Goal: Entertainment & Leisure: Consume media (video, audio)

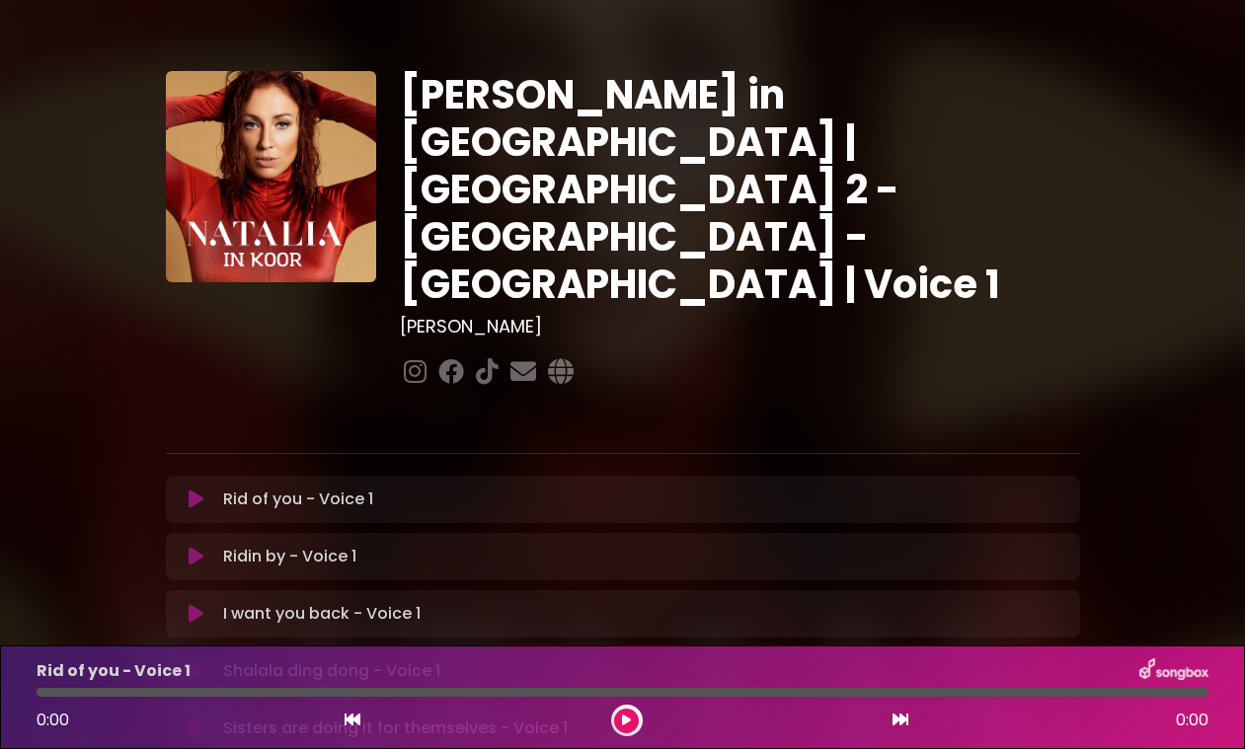
click at [199, 490] on icon at bounding box center [196, 500] width 15 height 20
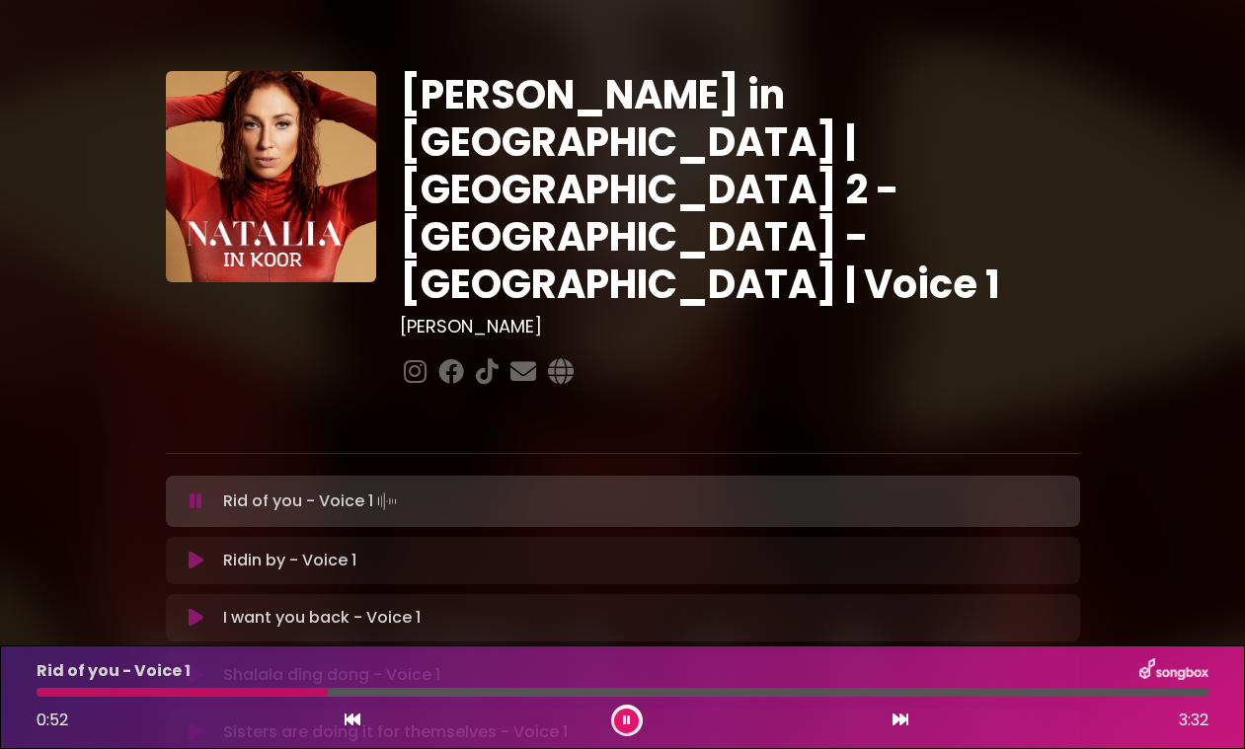
click at [200, 492] on icon at bounding box center [196, 502] width 13 height 20
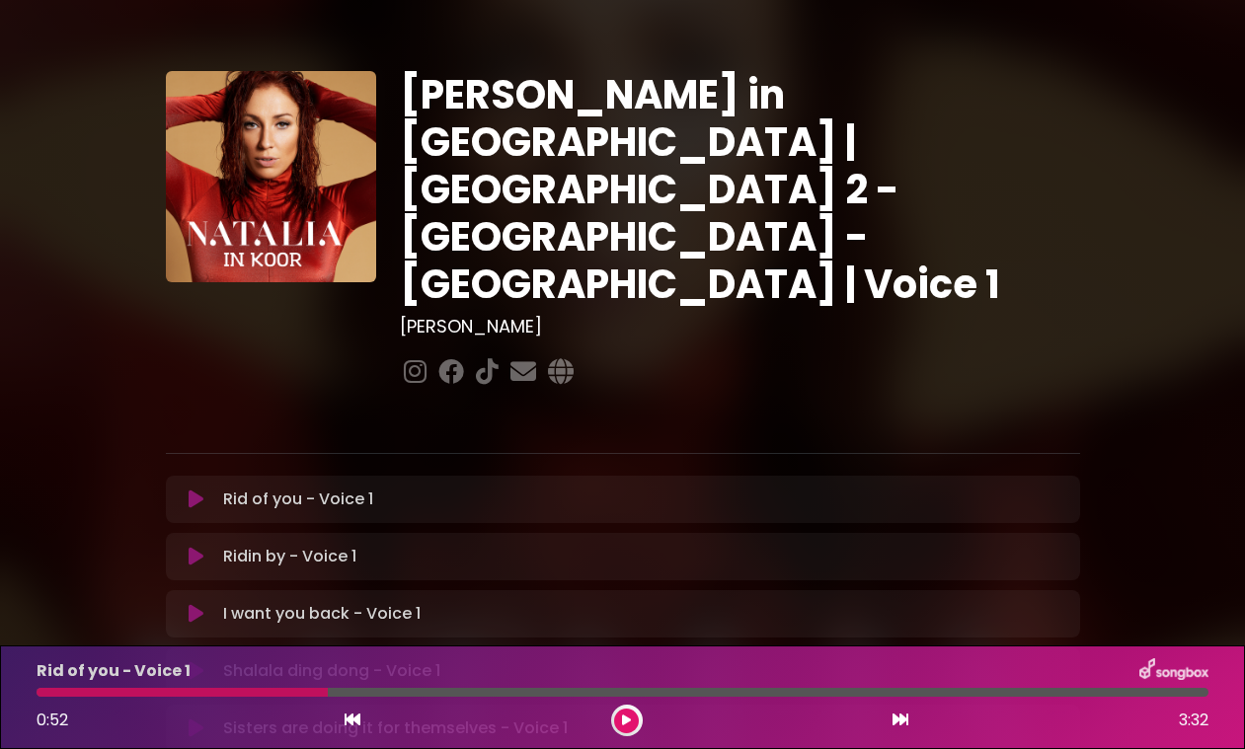
click at [193, 490] on icon at bounding box center [196, 500] width 15 height 20
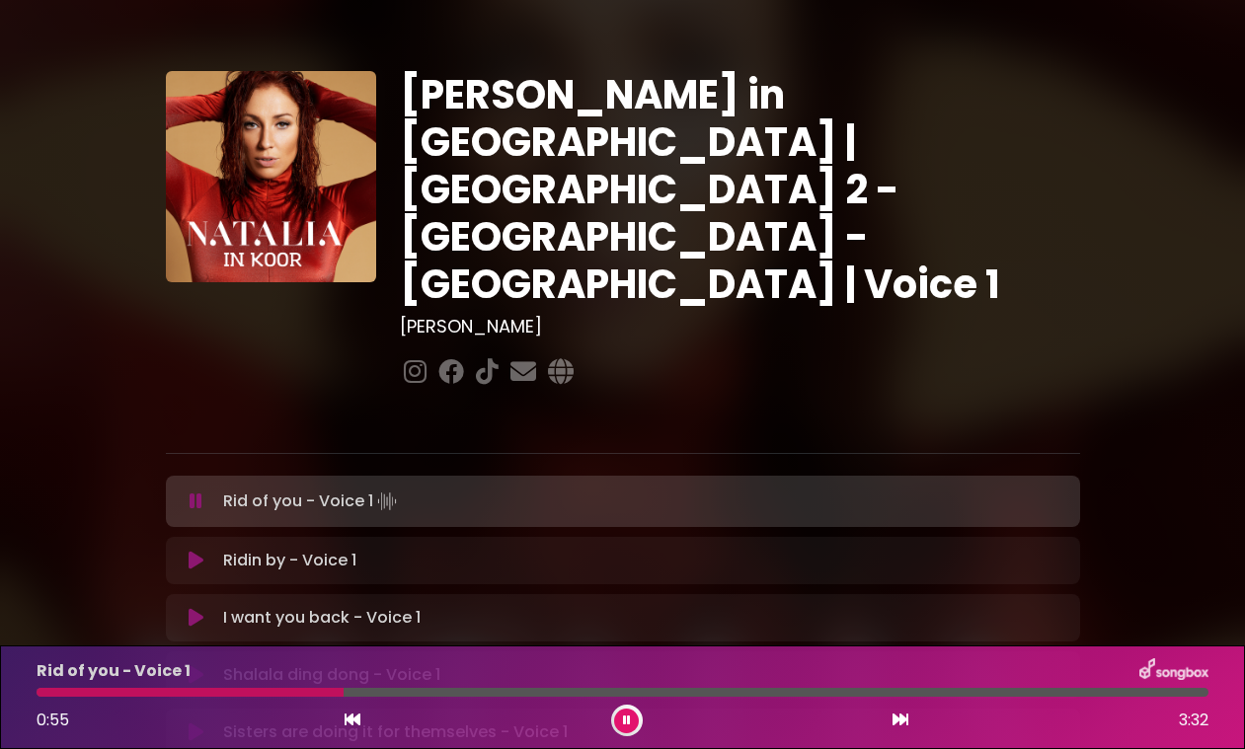
drag, startPoint x: 346, startPoint y: 689, endPoint x: 140, endPoint y: 696, distance: 205.5
click at [140, 696] on div at bounding box center [623, 692] width 1172 height 9
click at [40, 694] on div at bounding box center [94, 692] width 115 height 9
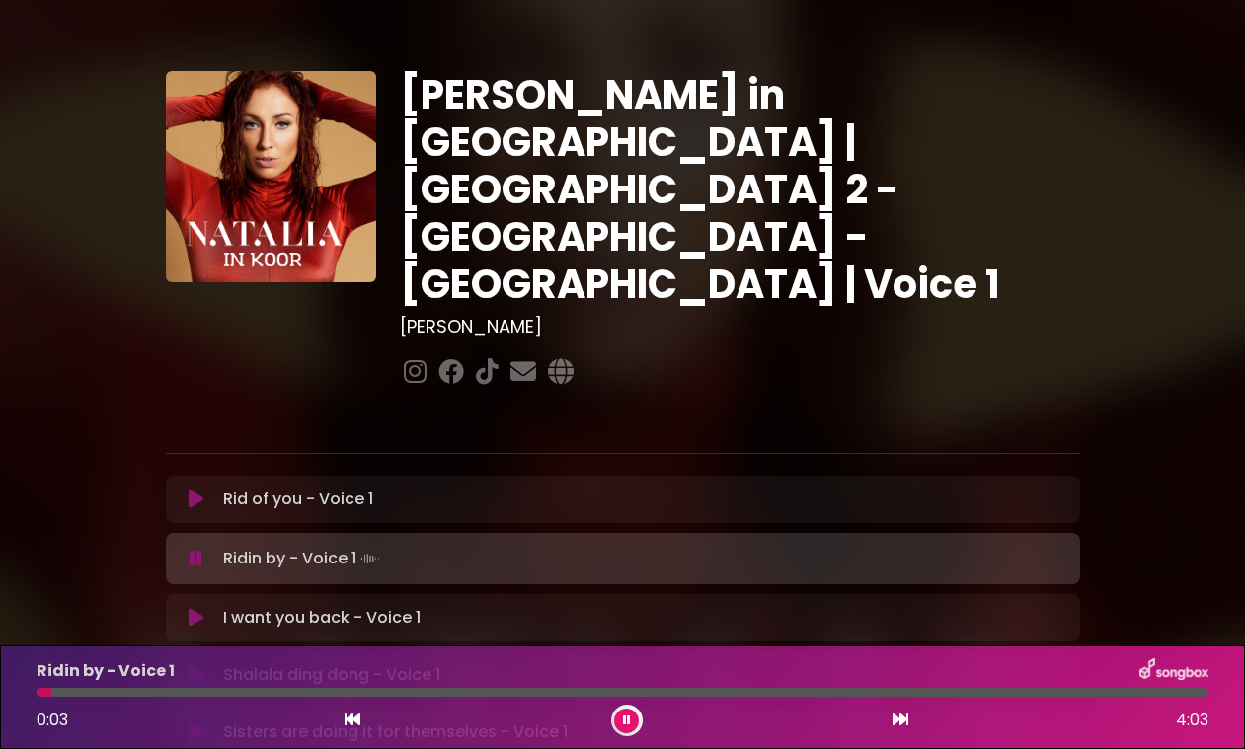
click at [630, 722] on icon at bounding box center [627, 721] width 8 height 12
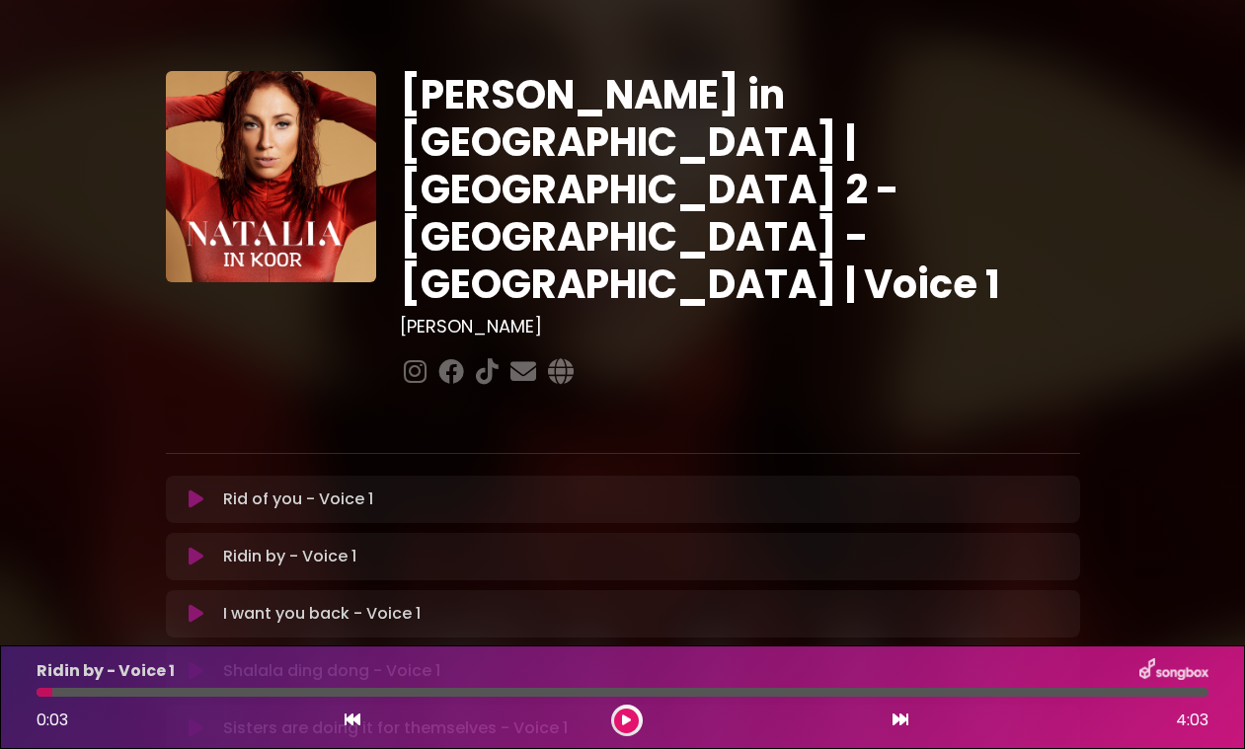
click at [199, 547] on icon at bounding box center [196, 557] width 15 height 20
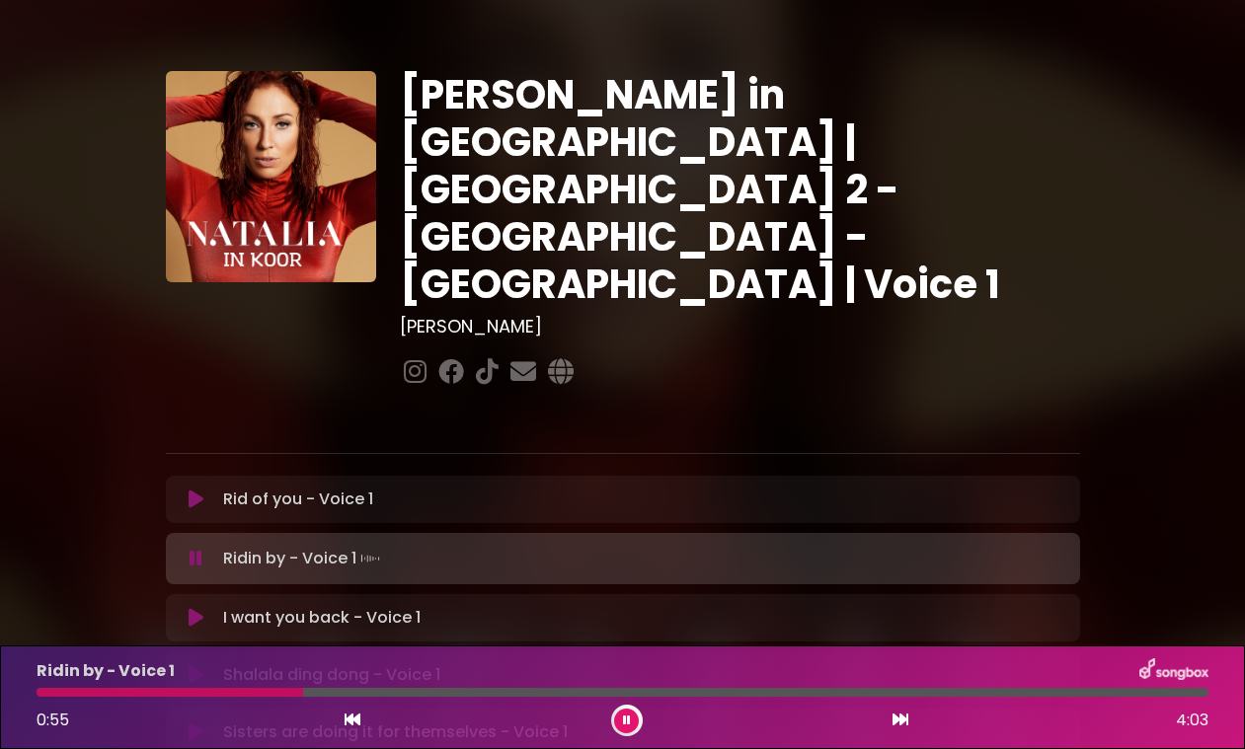
scroll to position [527, 0]
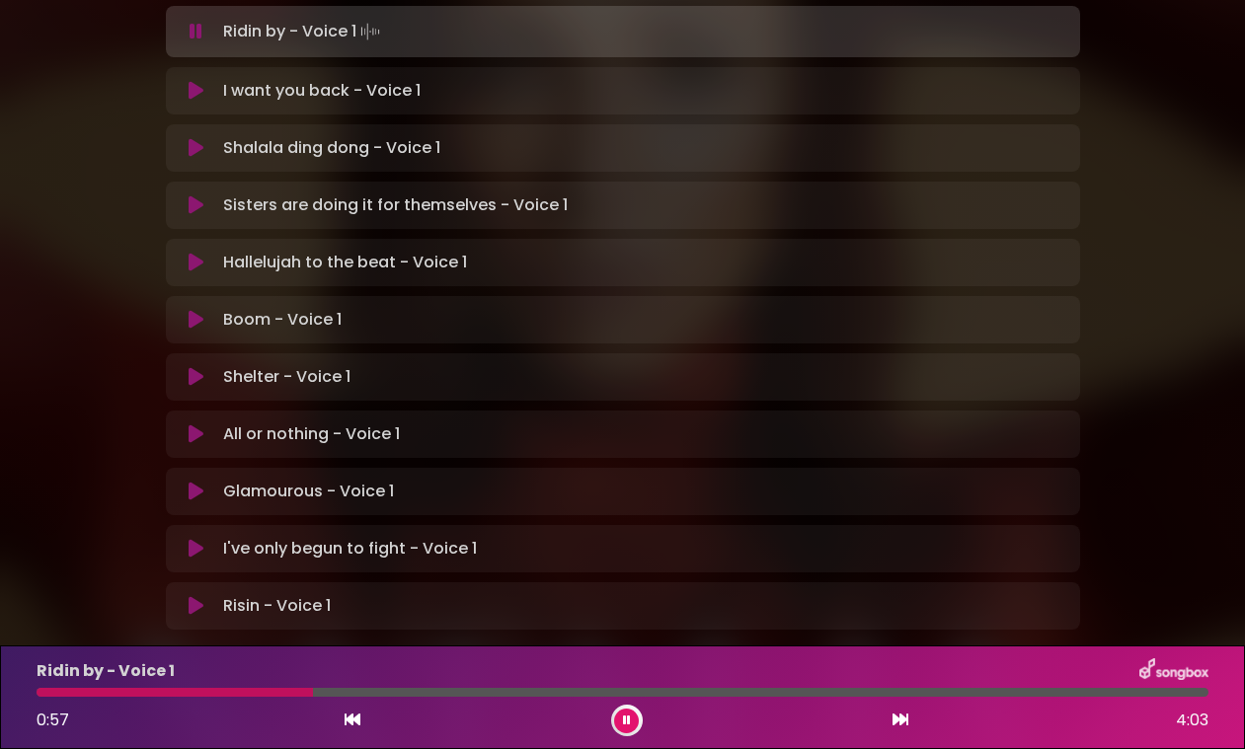
click at [623, 722] on icon at bounding box center [627, 721] width 8 height 12
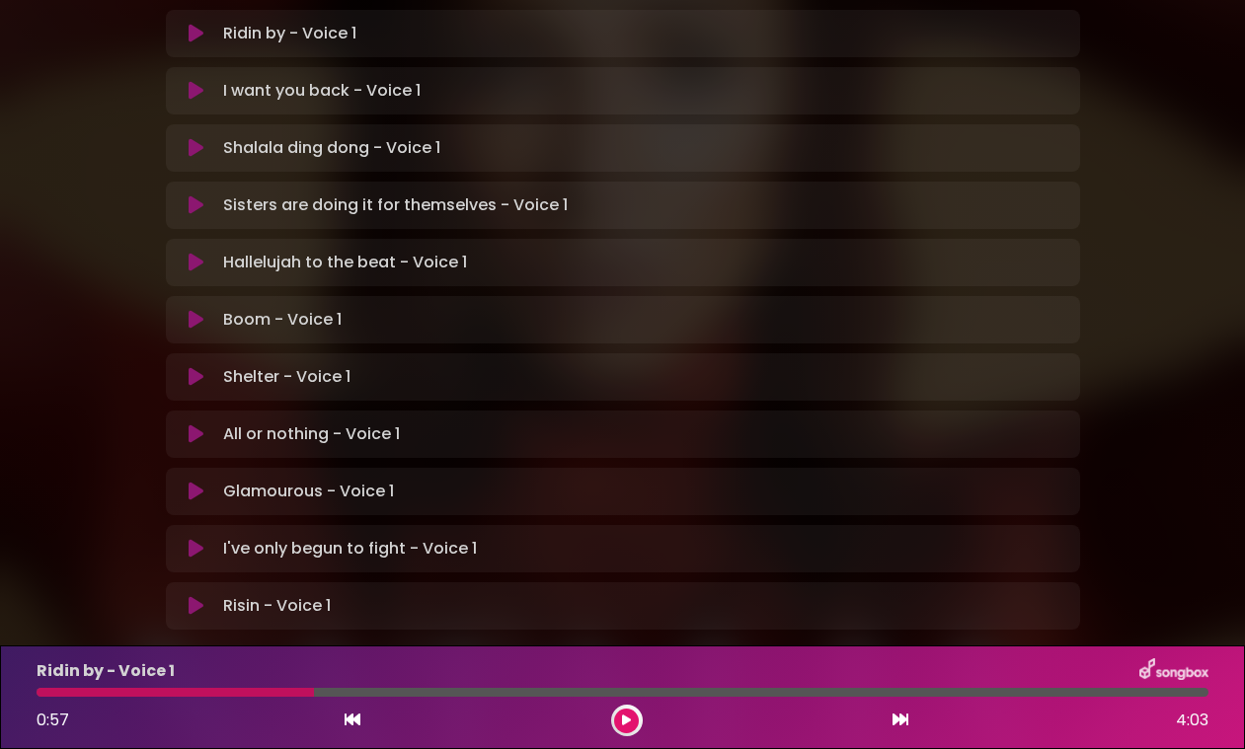
drag, startPoint x: 313, startPoint y: 694, endPoint x: 101, endPoint y: 689, distance: 212.3
click at [101, 689] on div at bounding box center [175, 692] width 277 height 9
click at [38, 694] on div at bounding box center [175, 692] width 277 height 9
click at [44, 694] on div at bounding box center [175, 692] width 277 height 9
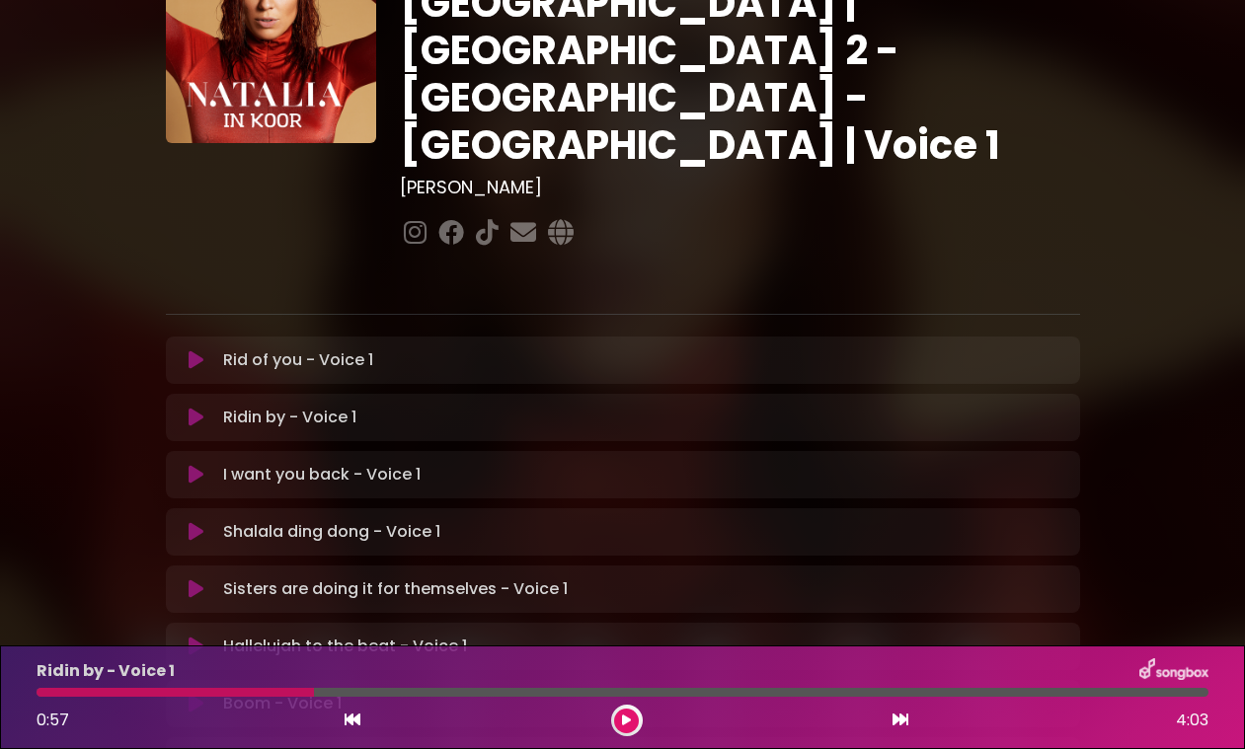
scroll to position [132, 0]
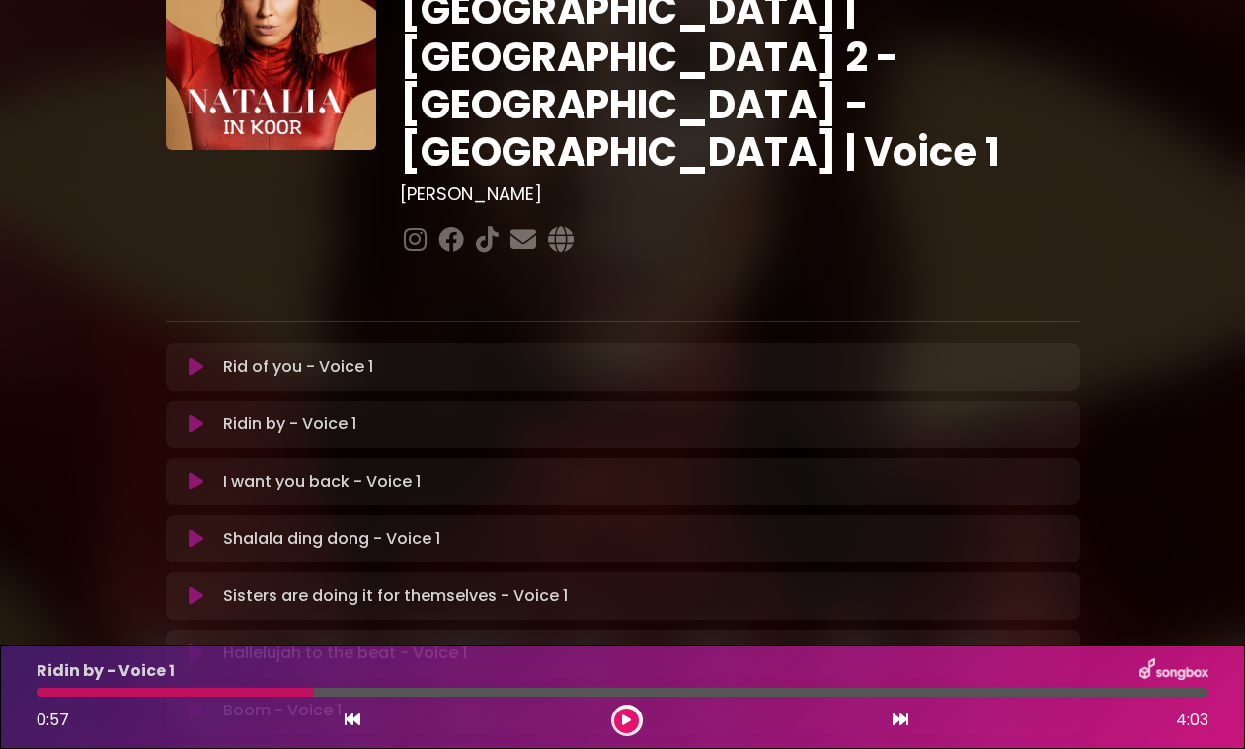
click at [196, 415] on icon at bounding box center [196, 425] width 15 height 20
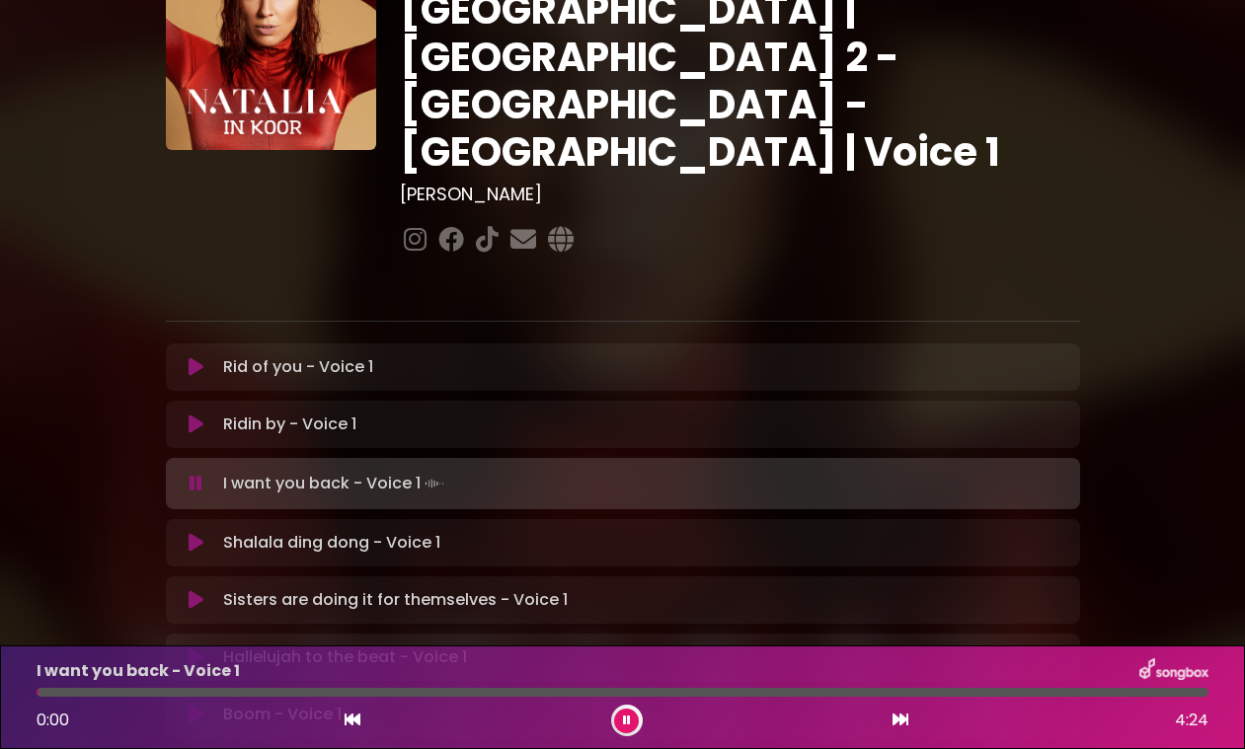
click at [628, 725] on icon at bounding box center [627, 721] width 8 height 12
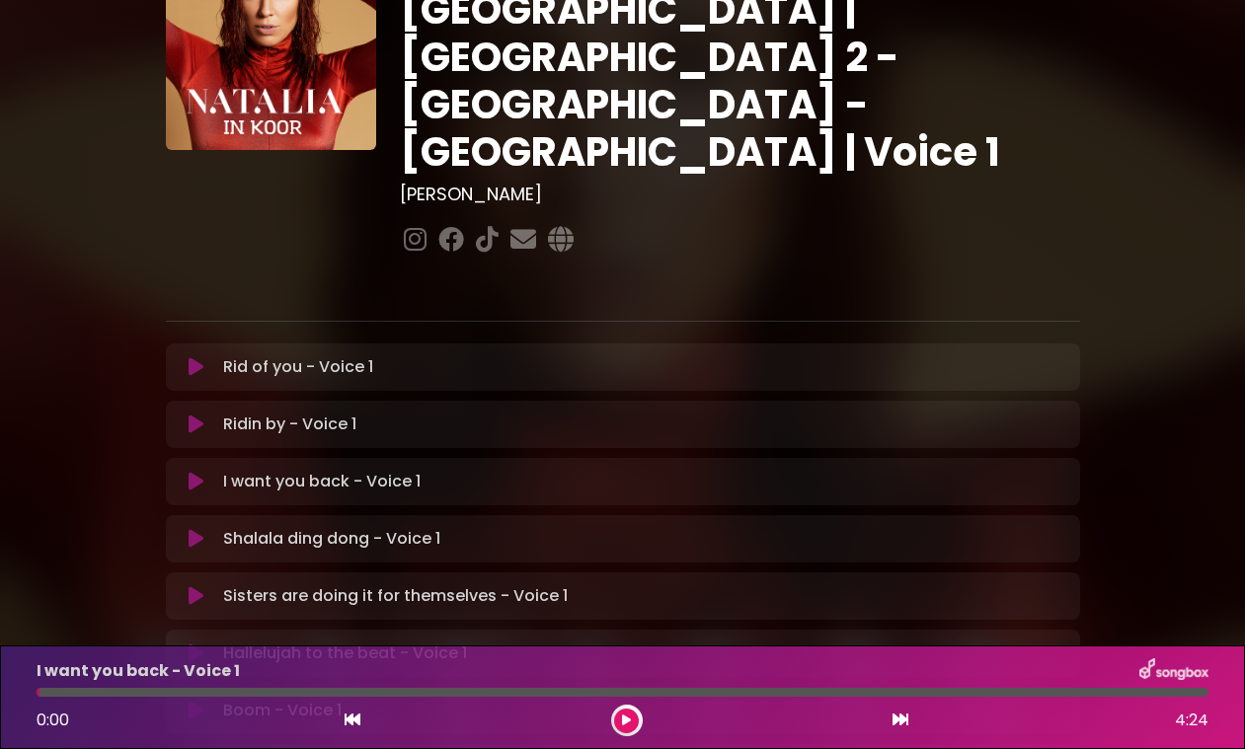
click at [626, 722] on icon at bounding box center [626, 721] width 9 height 12
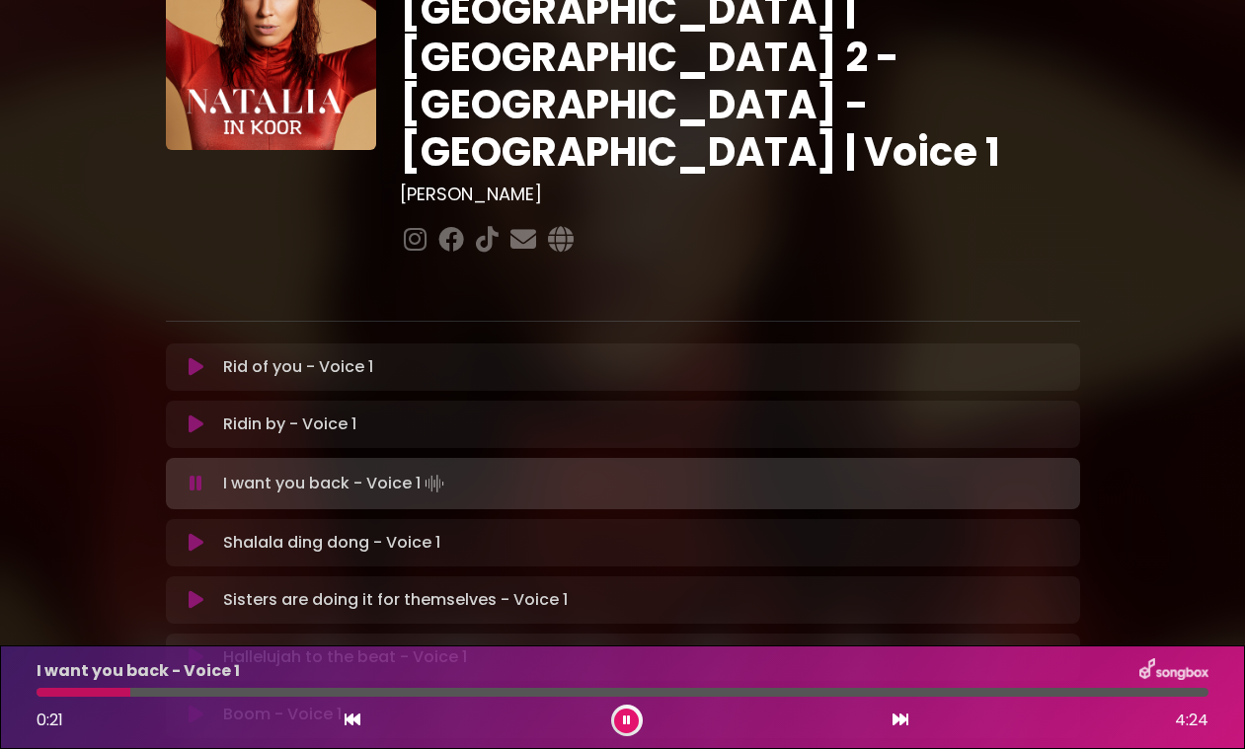
click at [626, 722] on icon at bounding box center [627, 721] width 8 height 12
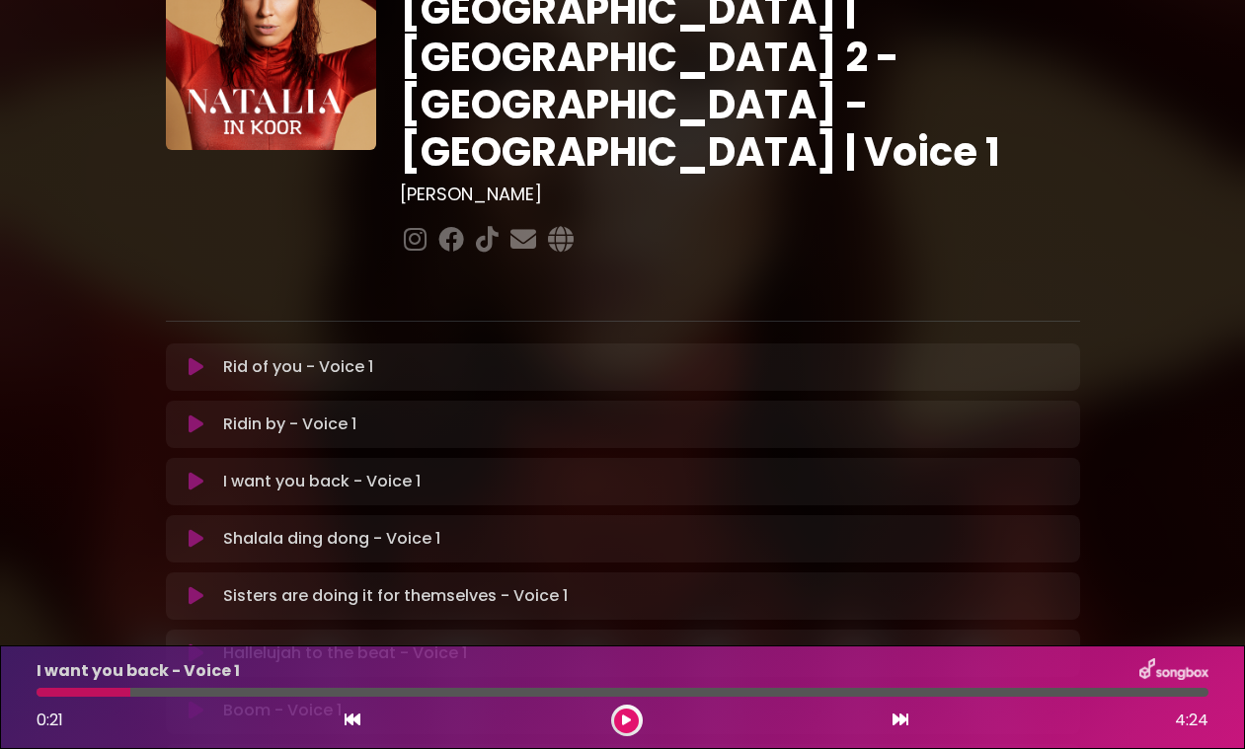
click at [623, 721] on icon at bounding box center [626, 721] width 9 height 12
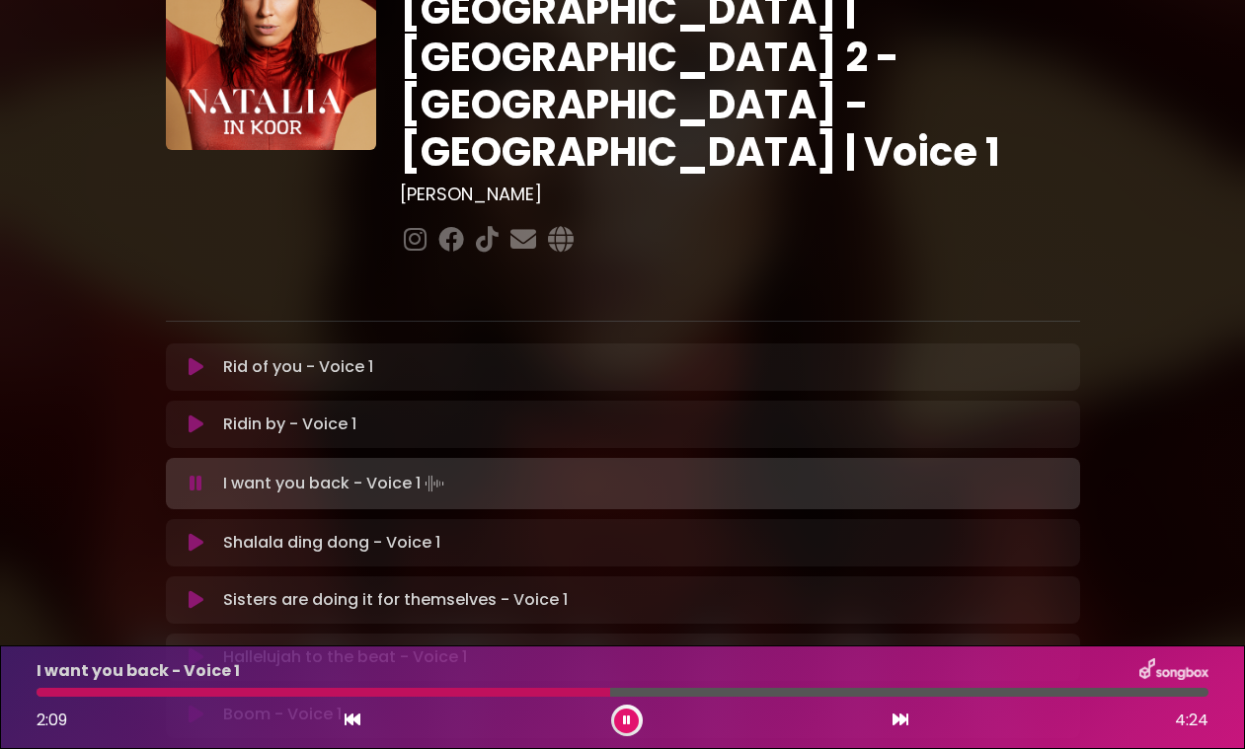
click at [629, 718] on icon at bounding box center [627, 721] width 8 height 12
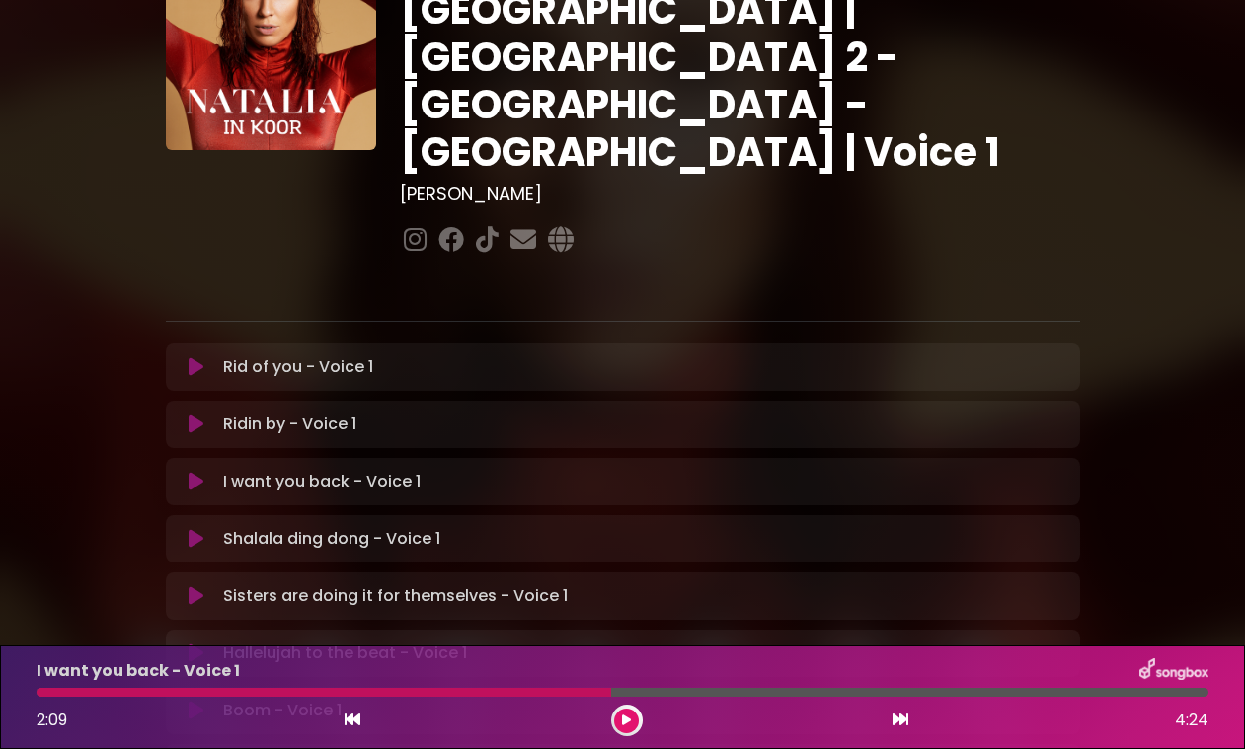
click at [629, 718] on icon at bounding box center [626, 721] width 9 height 12
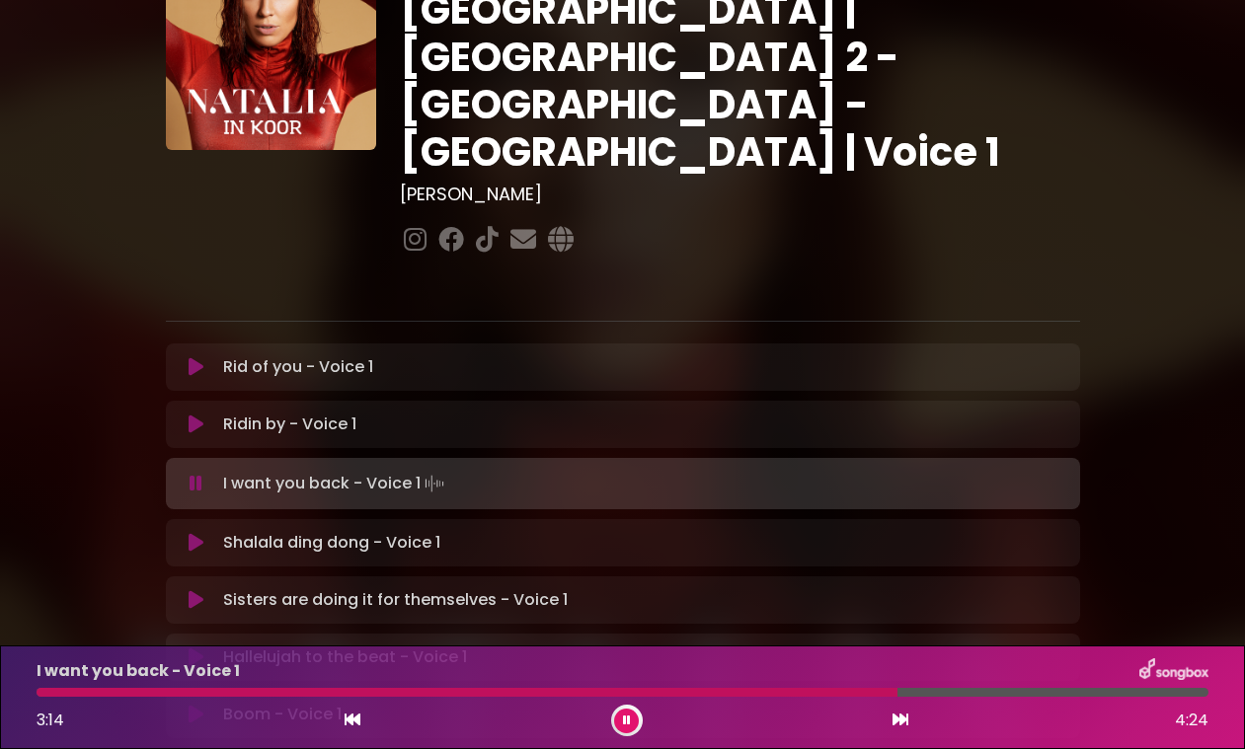
click at [629, 718] on icon at bounding box center [627, 721] width 8 height 12
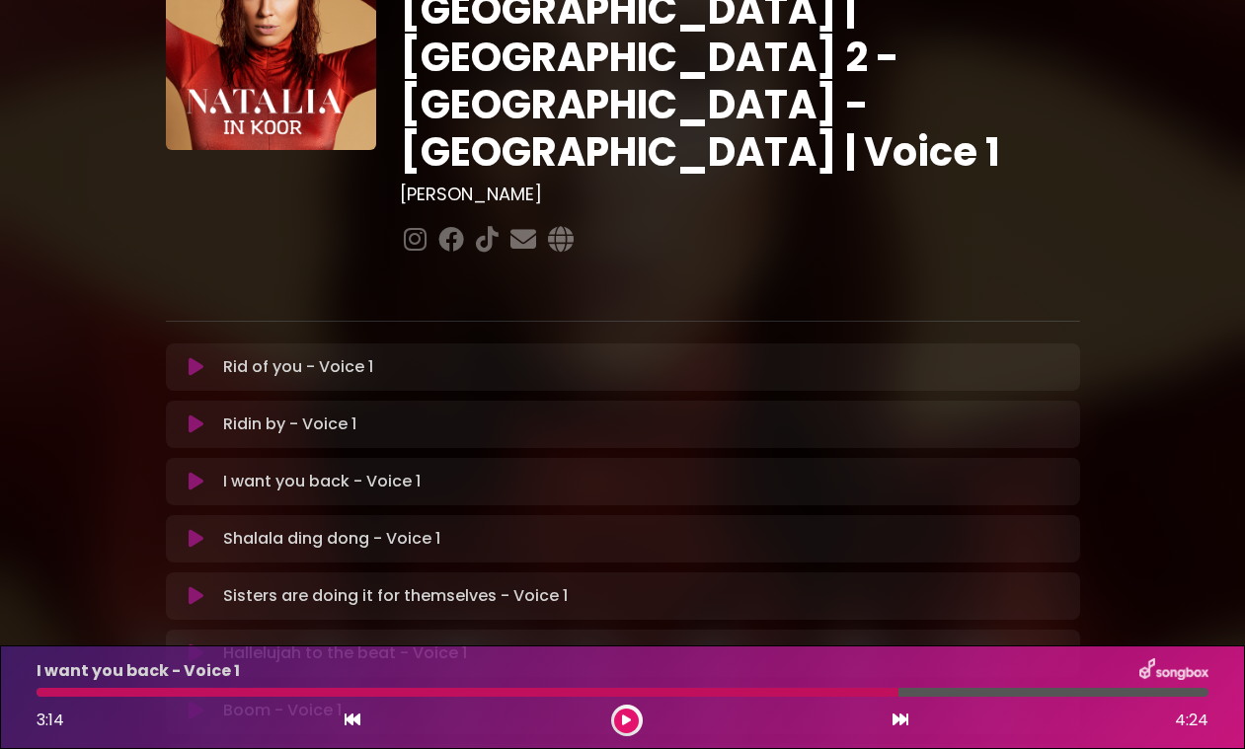
click at [629, 718] on icon at bounding box center [626, 721] width 9 height 12
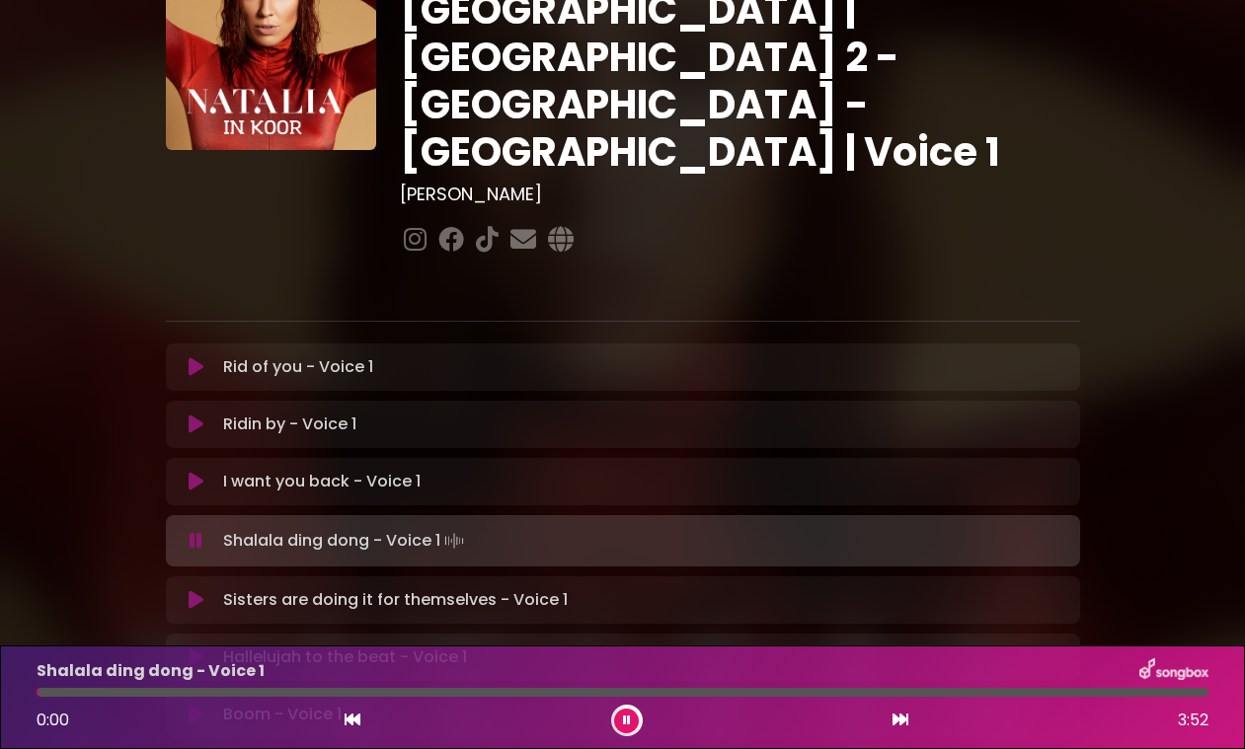
click at [629, 718] on icon at bounding box center [627, 721] width 8 height 12
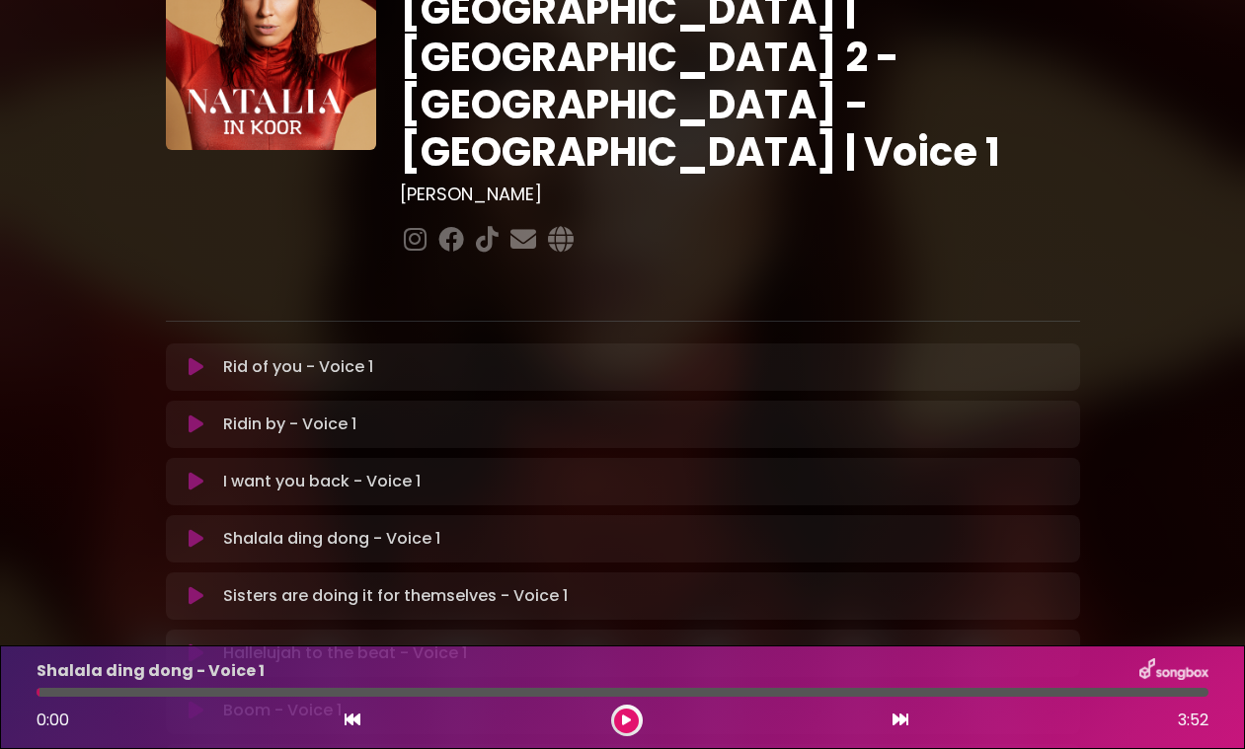
click at [631, 712] on button at bounding box center [626, 721] width 25 height 25
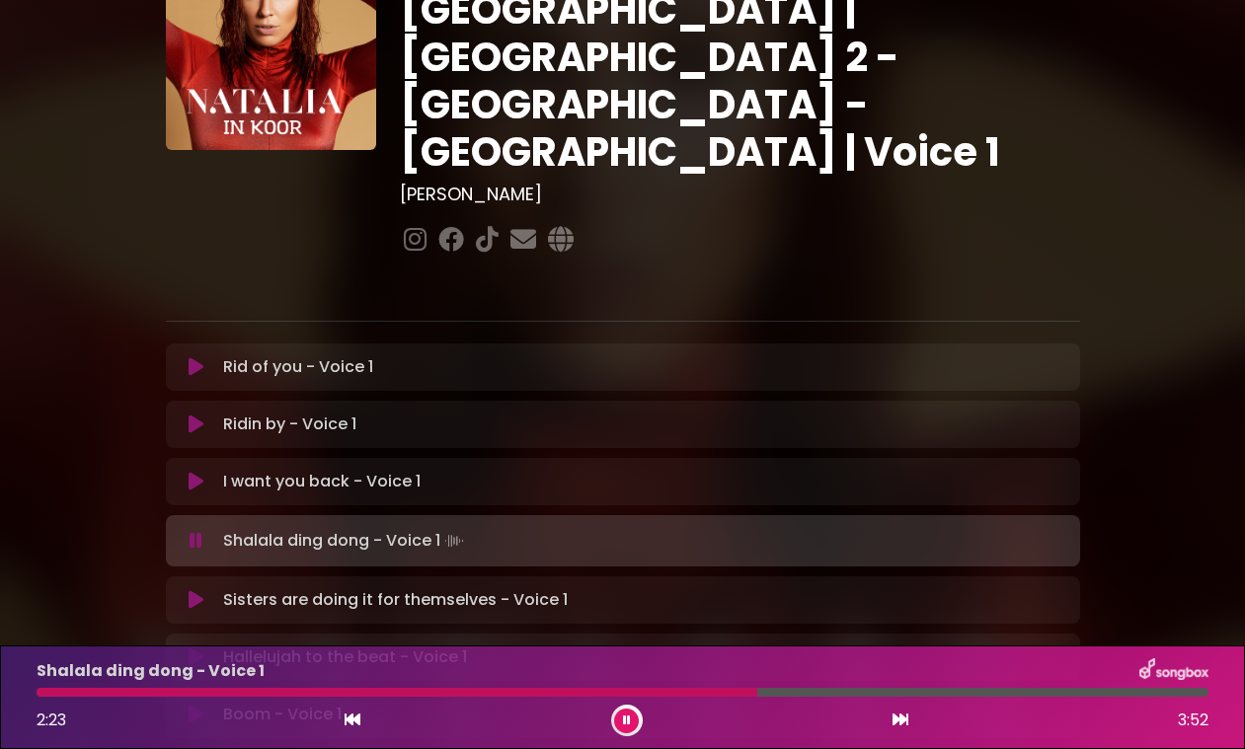
click at [626, 721] on icon at bounding box center [627, 721] width 8 height 12
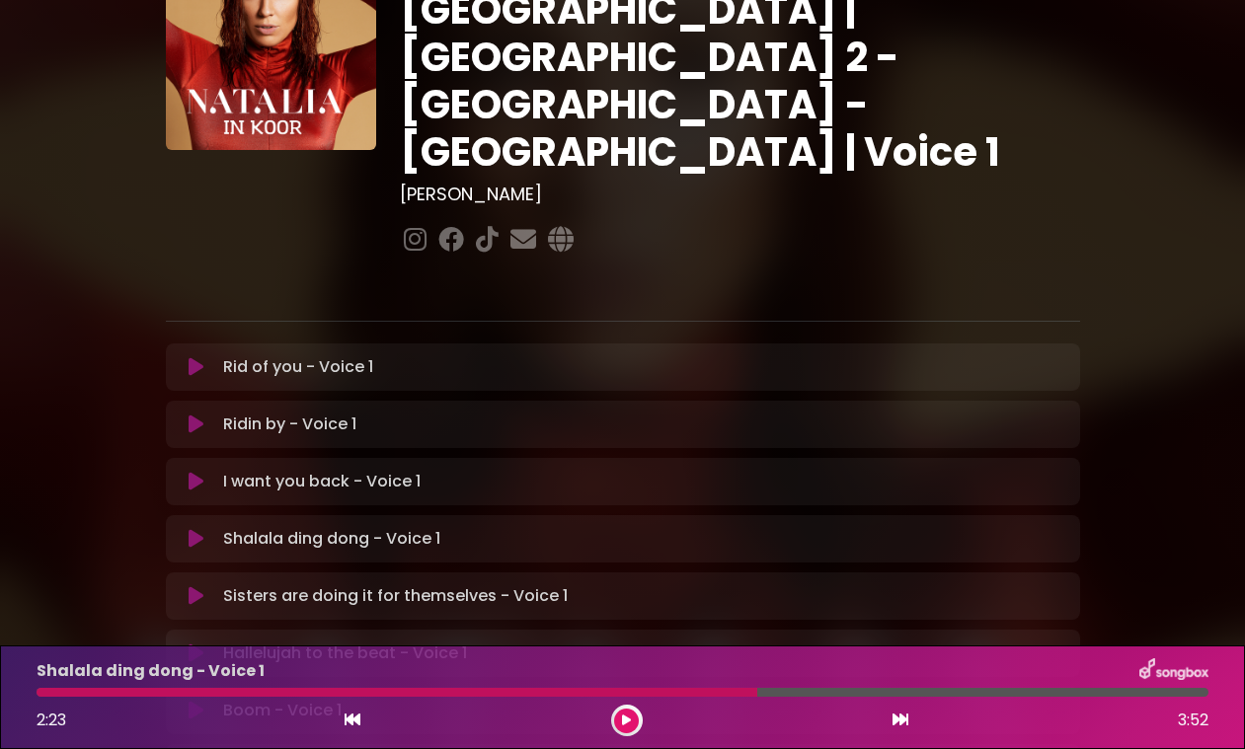
click at [642, 691] on div at bounding box center [397, 692] width 721 height 9
click at [640, 691] on div at bounding box center [397, 692] width 721 height 9
click at [648, 694] on div at bounding box center [397, 692] width 721 height 9
click at [197, 529] on icon at bounding box center [196, 539] width 15 height 20
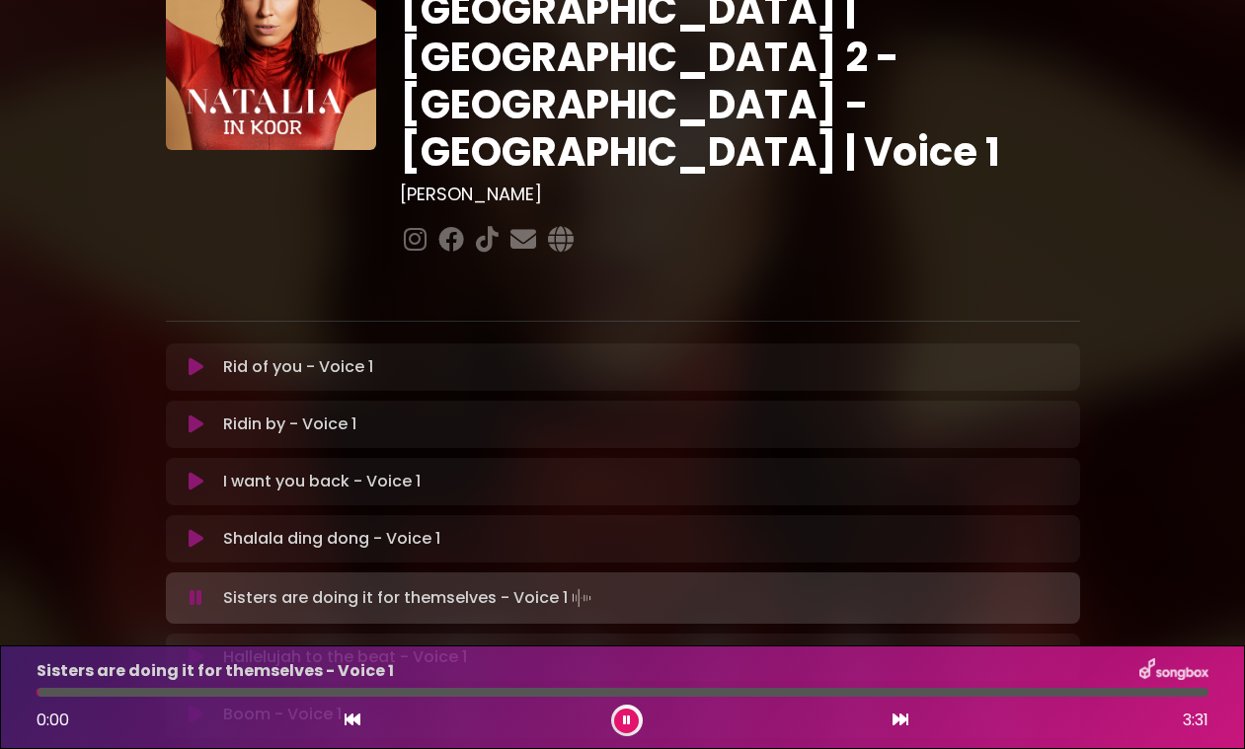
click at [626, 722] on icon at bounding box center [627, 721] width 8 height 12
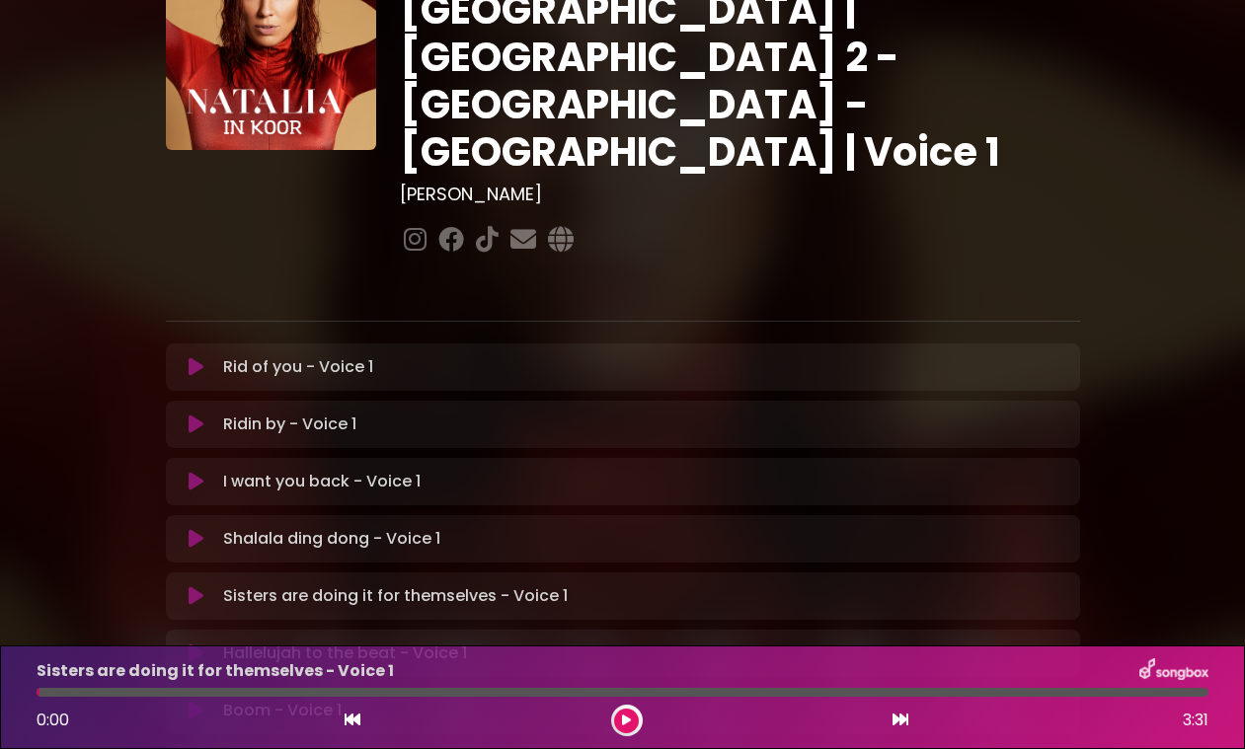
click at [629, 721] on icon at bounding box center [626, 721] width 9 height 12
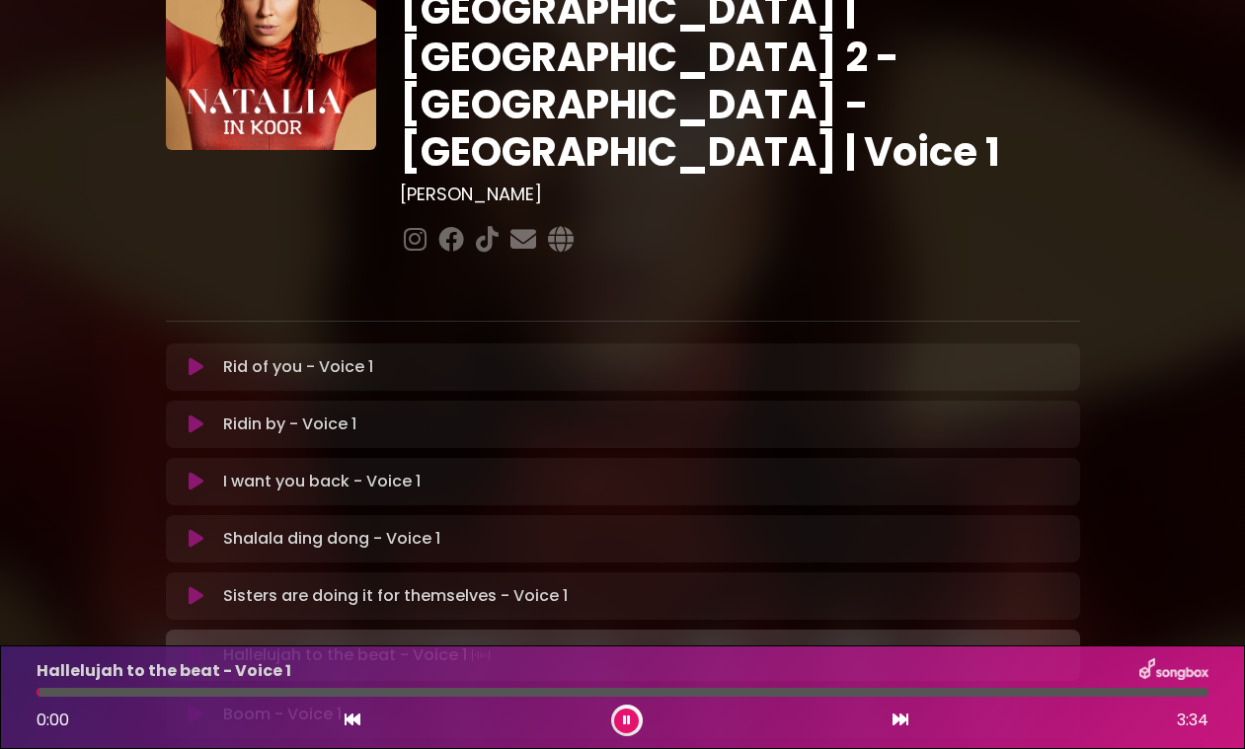
click at [629, 721] on icon at bounding box center [627, 721] width 8 height 12
click at [627, 719] on icon at bounding box center [626, 721] width 9 height 12
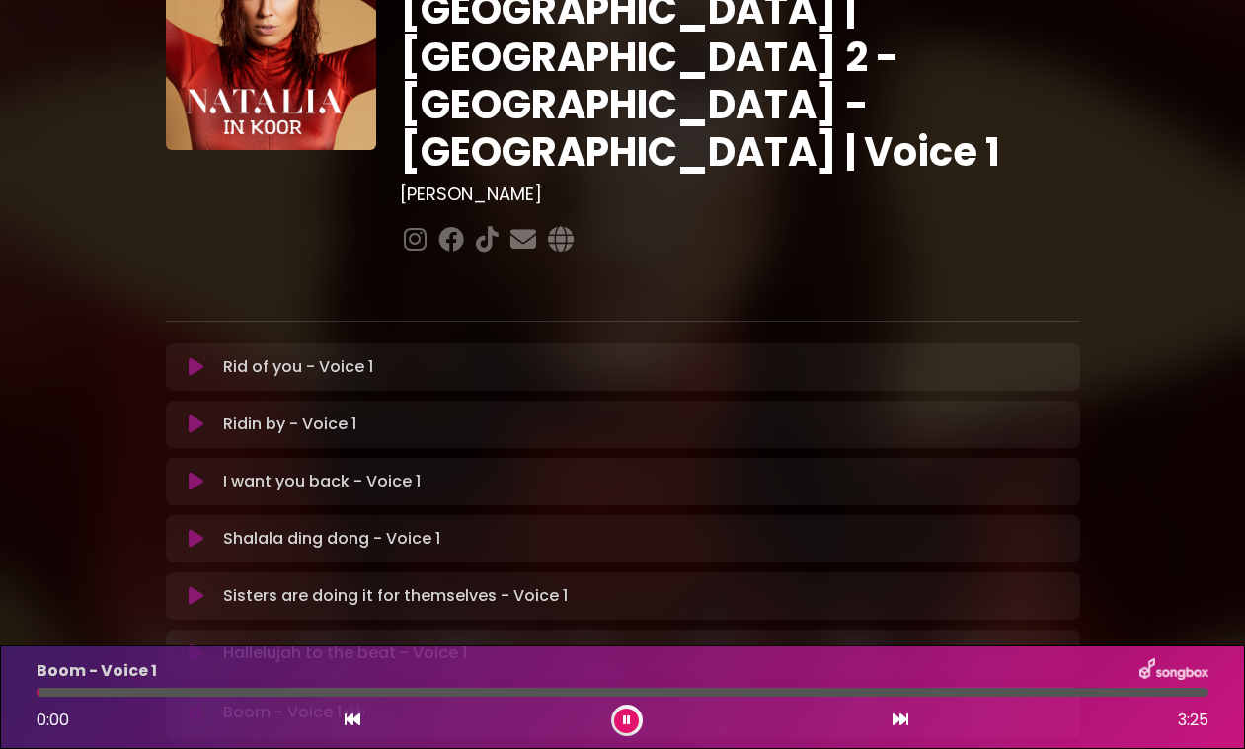
click at [629, 722] on icon at bounding box center [627, 721] width 8 height 12
click at [616, 722] on button at bounding box center [626, 721] width 25 height 25
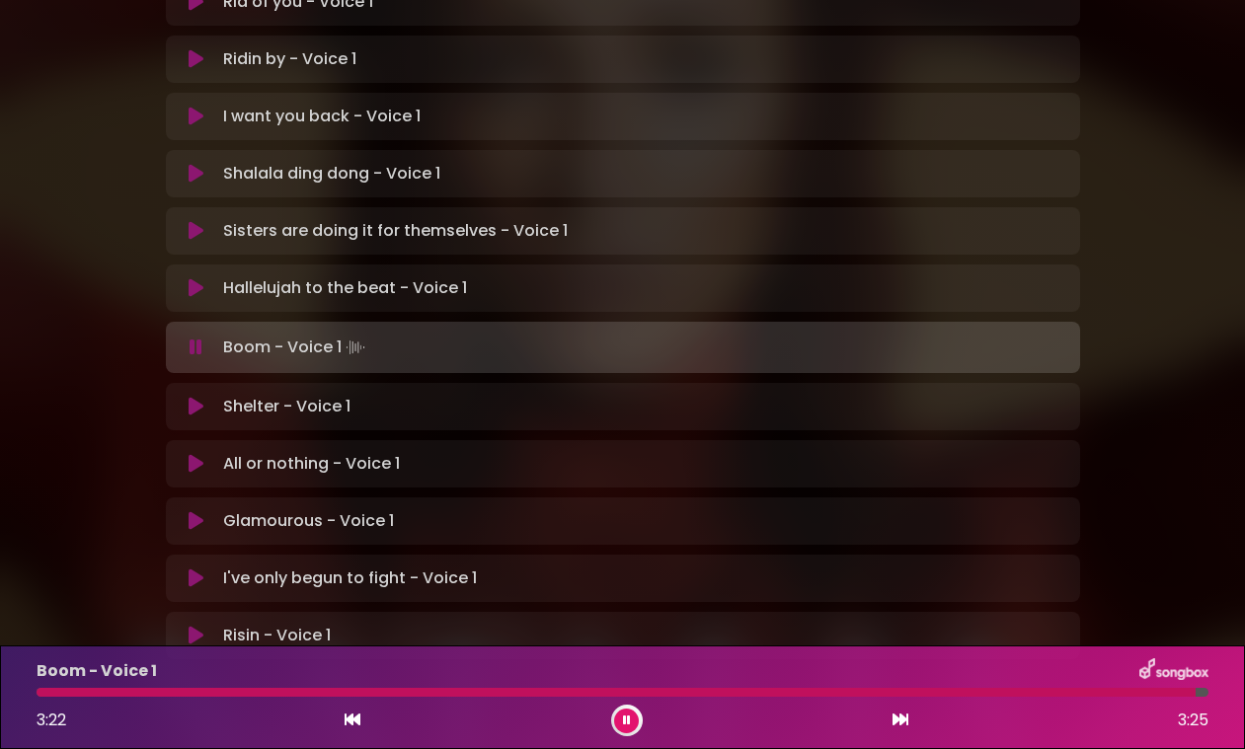
scroll to position [484, 0]
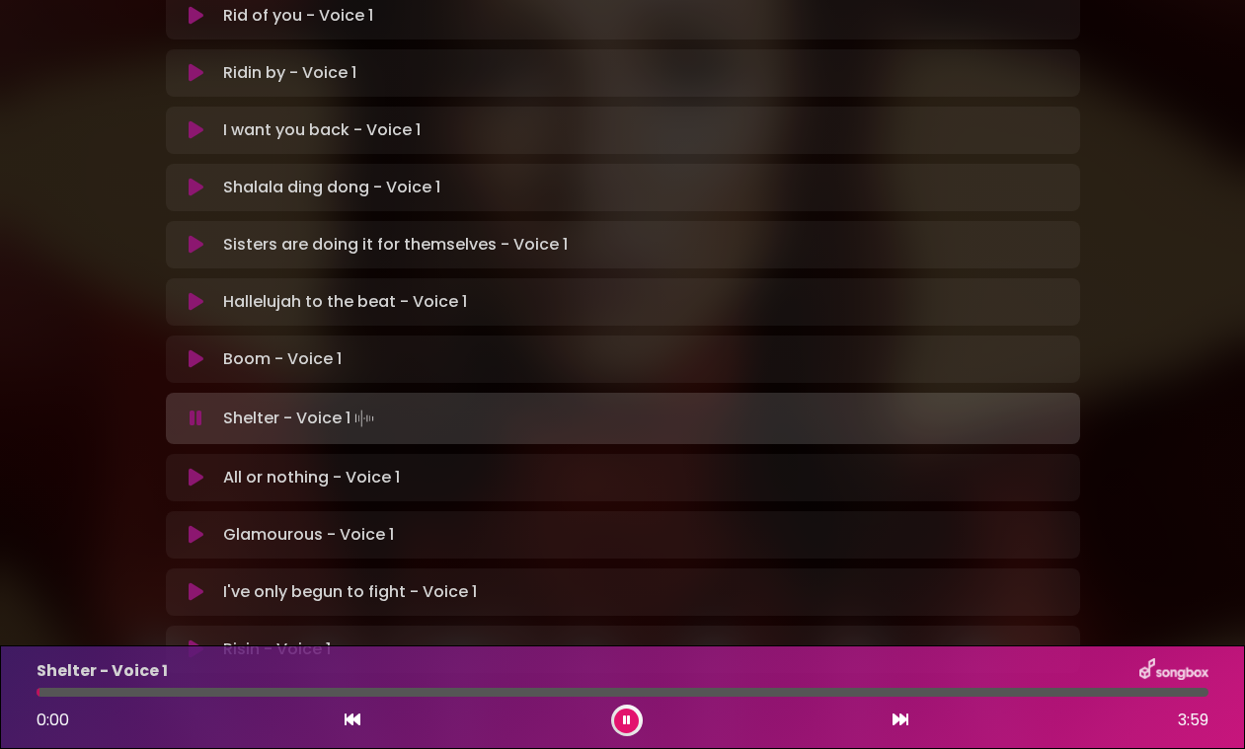
click at [630, 721] on icon at bounding box center [627, 721] width 8 height 12
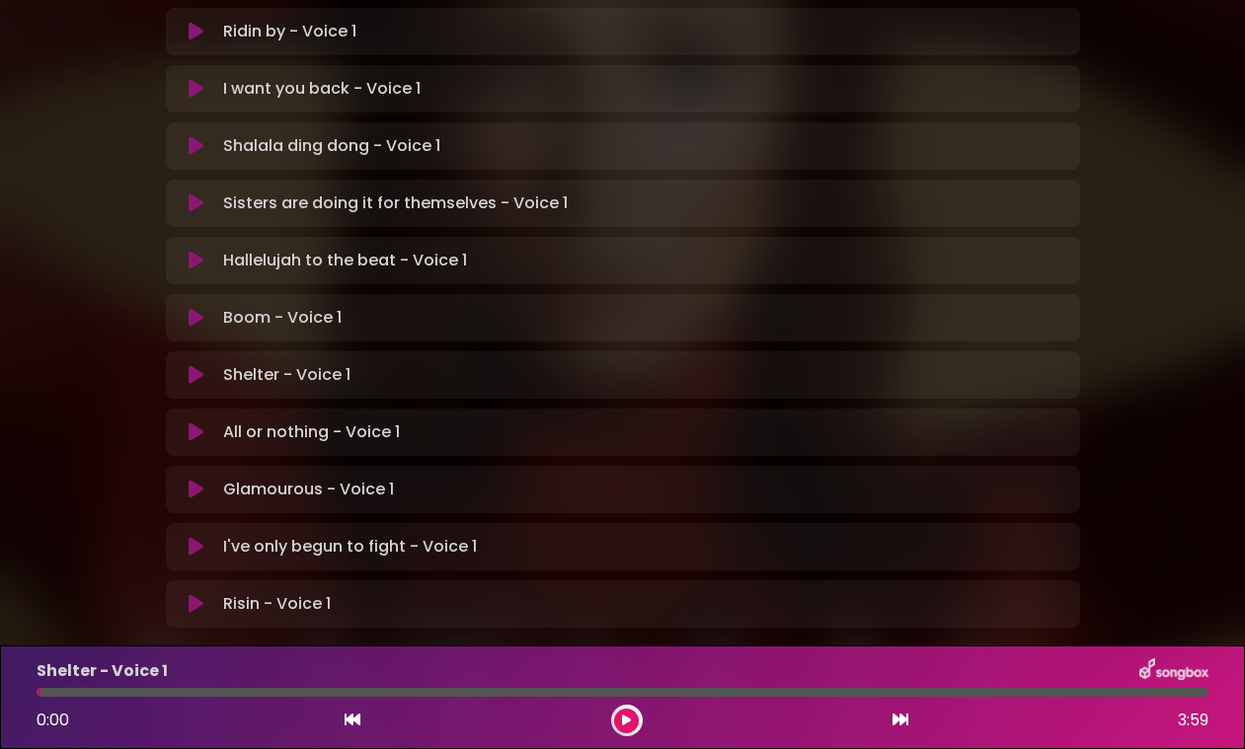
scroll to position [523, 0]
click at [633, 721] on button at bounding box center [626, 721] width 25 height 25
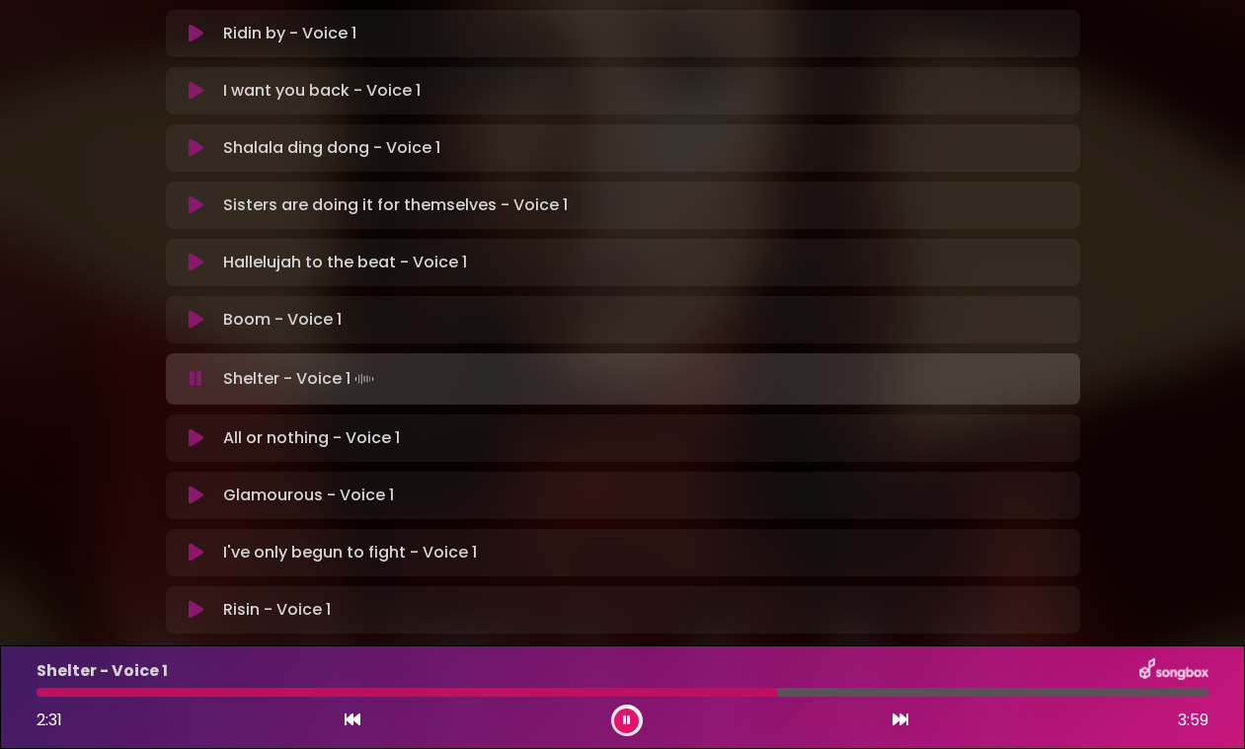
click at [633, 721] on button at bounding box center [626, 721] width 25 height 25
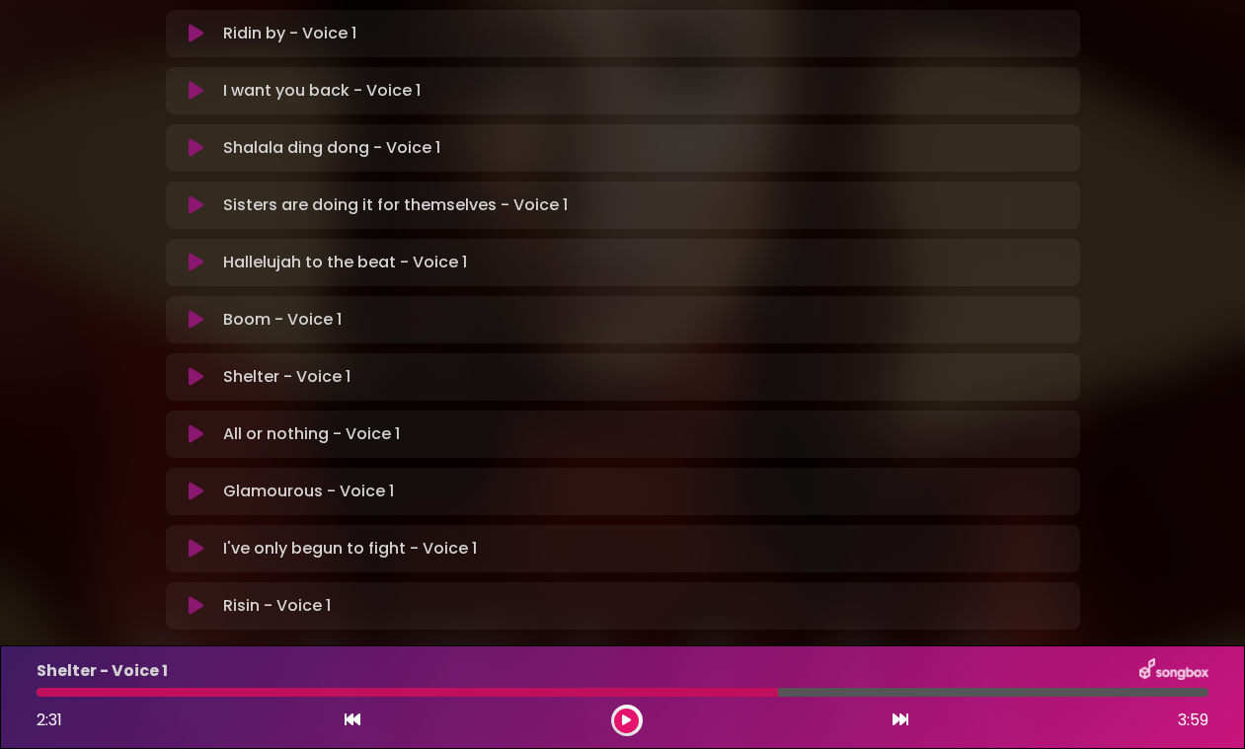
click at [633, 721] on button at bounding box center [626, 721] width 25 height 25
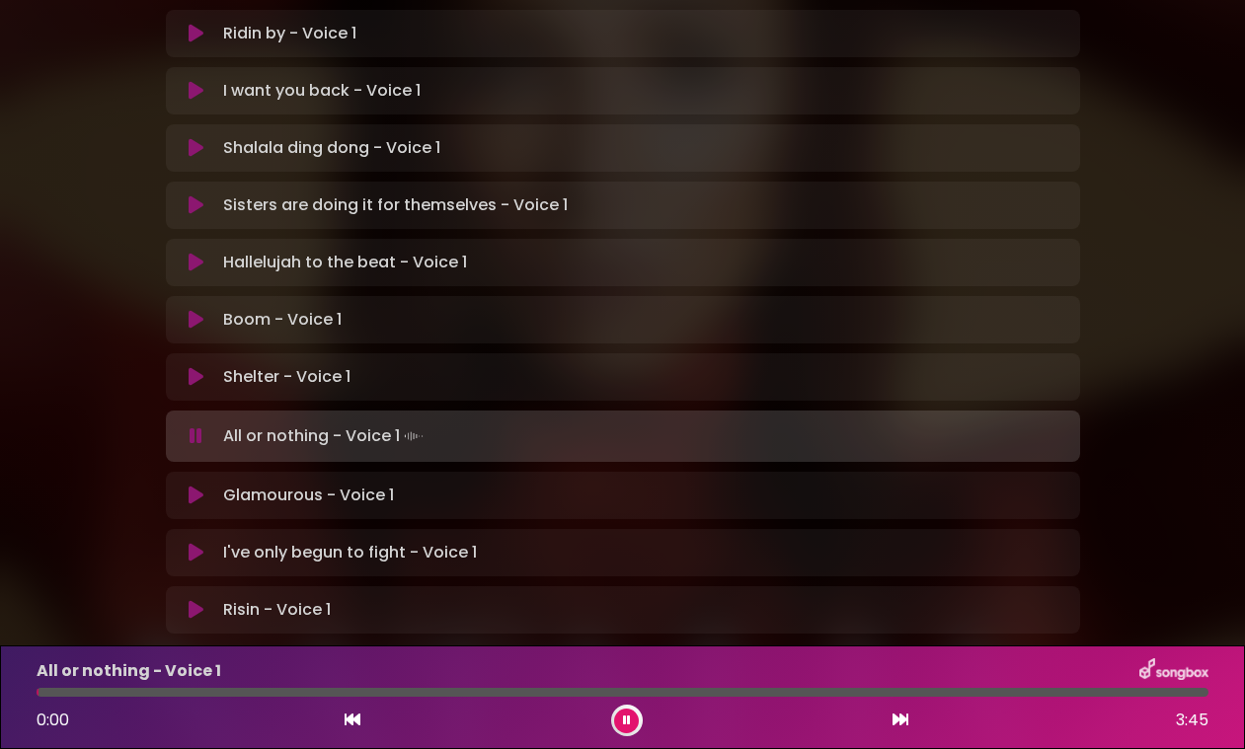
click at [633, 721] on button at bounding box center [626, 721] width 25 height 25
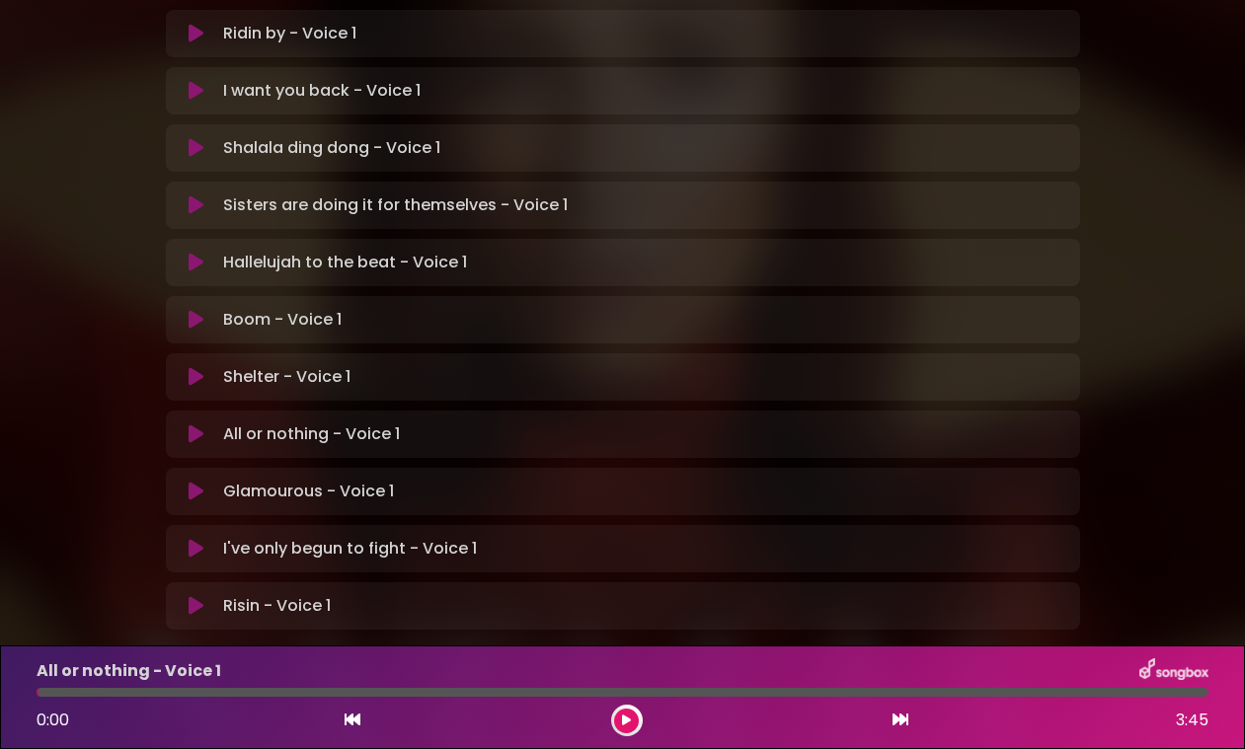
click at [629, 723] on icon at bounding box center [626, 721] width 9 height 12
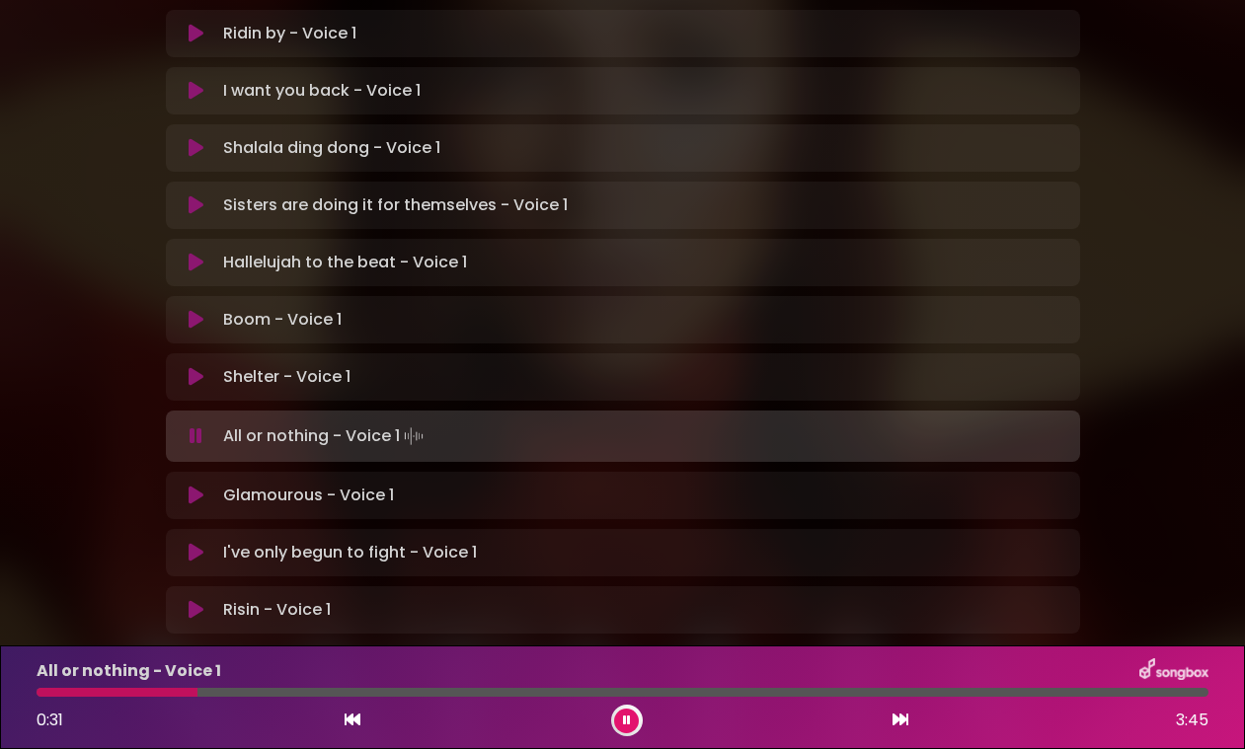
click at [629, 723] on icon at bounding box center [627, 721] width 8 height 12
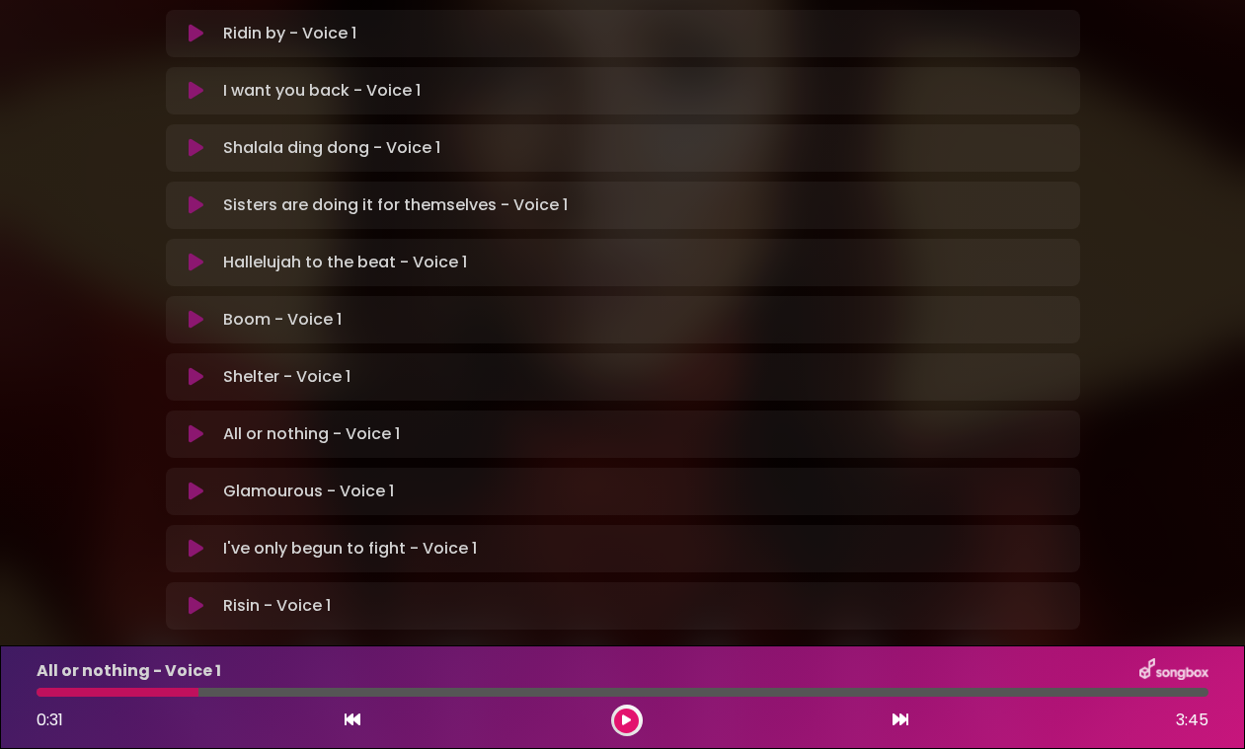
click at [629, 723] on icon at bounding box center [626, 721] width 9 height 12
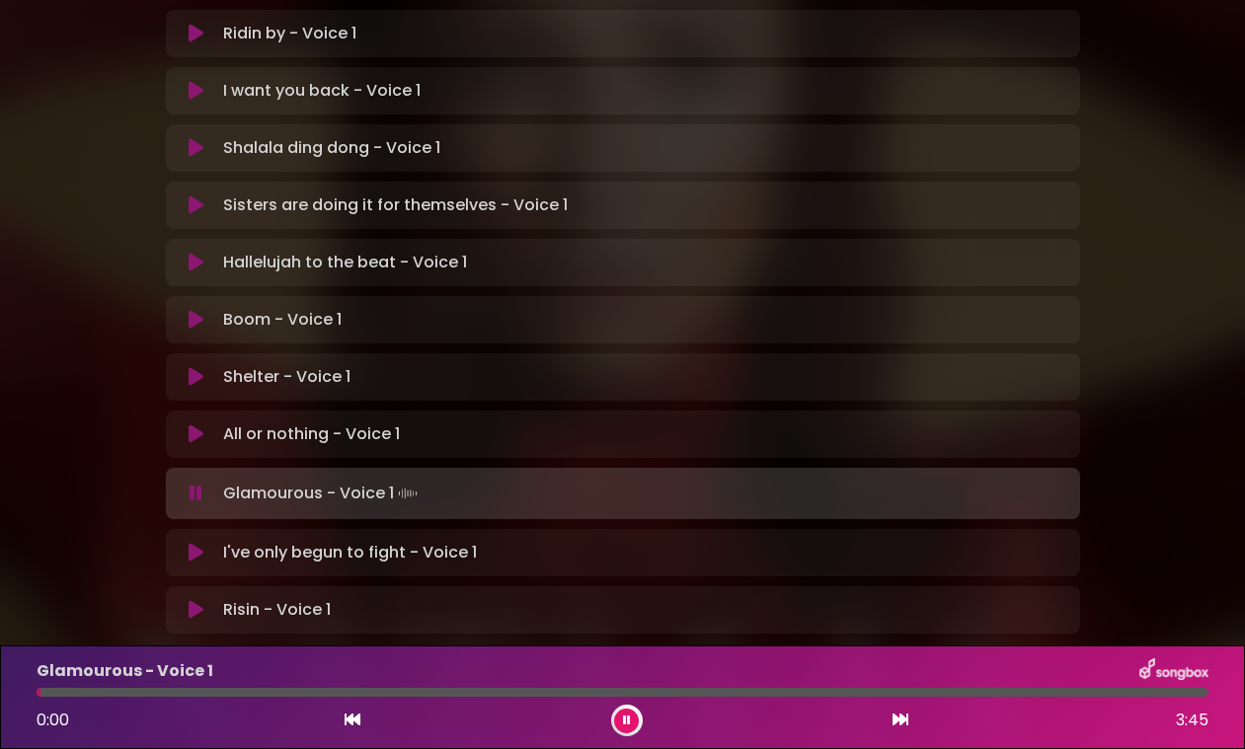
click at [629, 723] on icon at bounding box center [627, 721] width 8 height 12
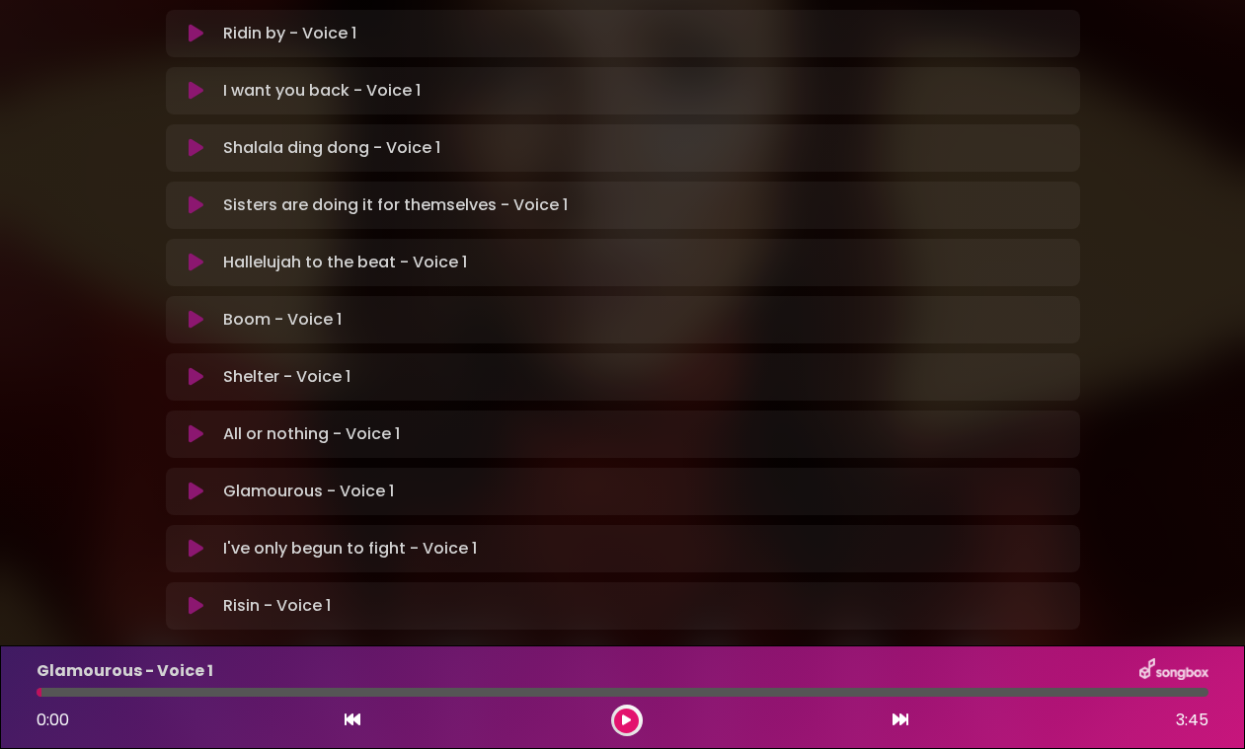
scroll to position [0, 0]
click at [624, 723] on icon at bounding box center [626, 721] width 9 height 12
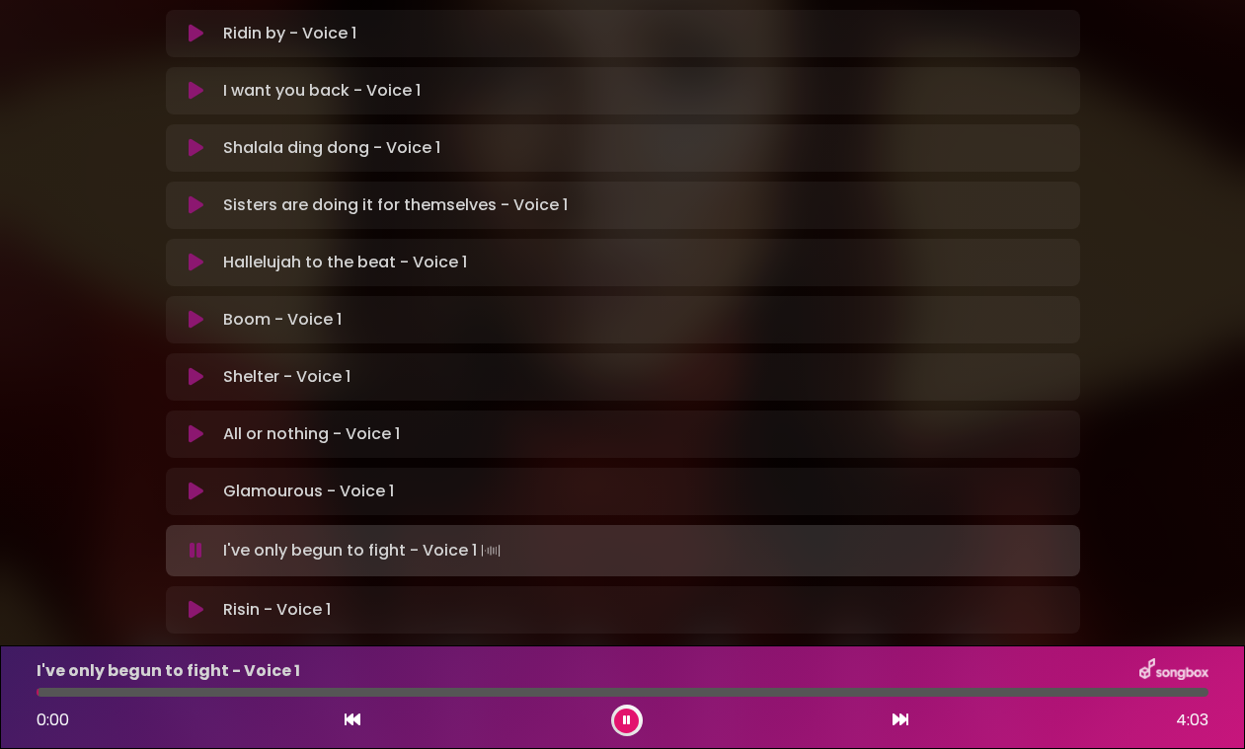
click at [624, 723] on icon at bounding box center [627, 721] width 8 height 12
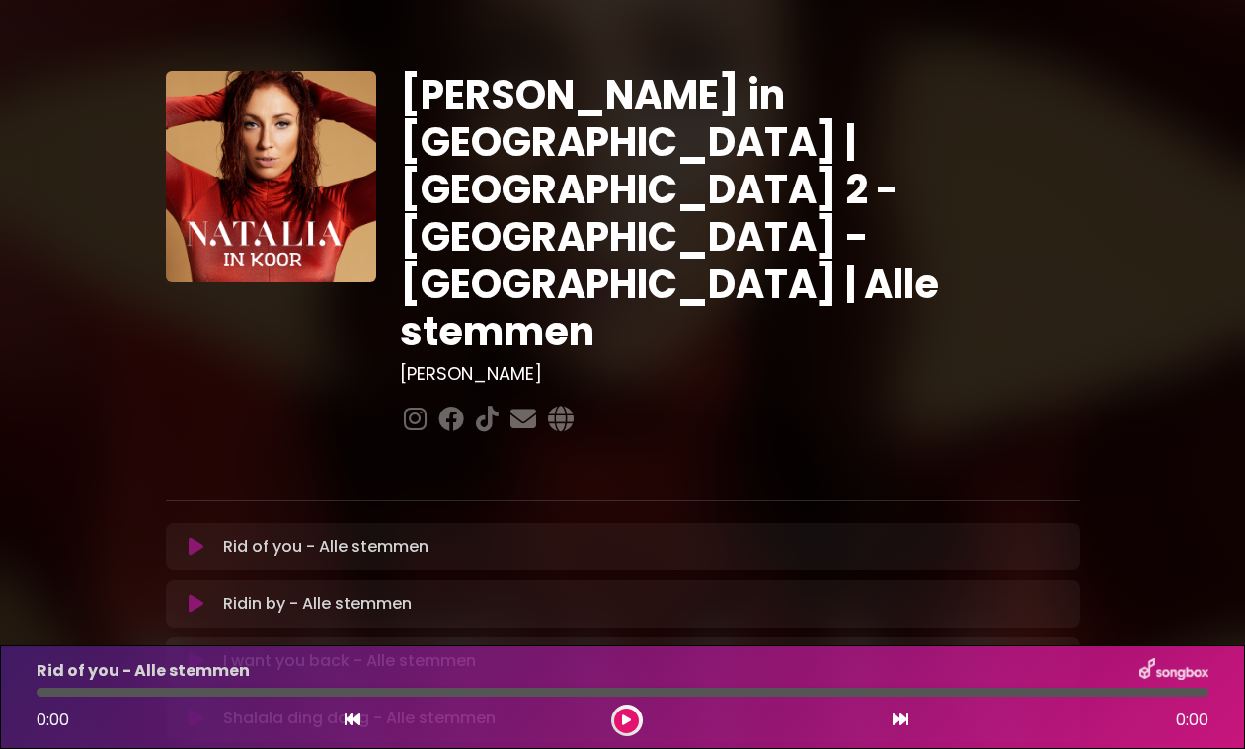
click at [196, 537] on icon at bounding box center [196, 547] width 15 height 20
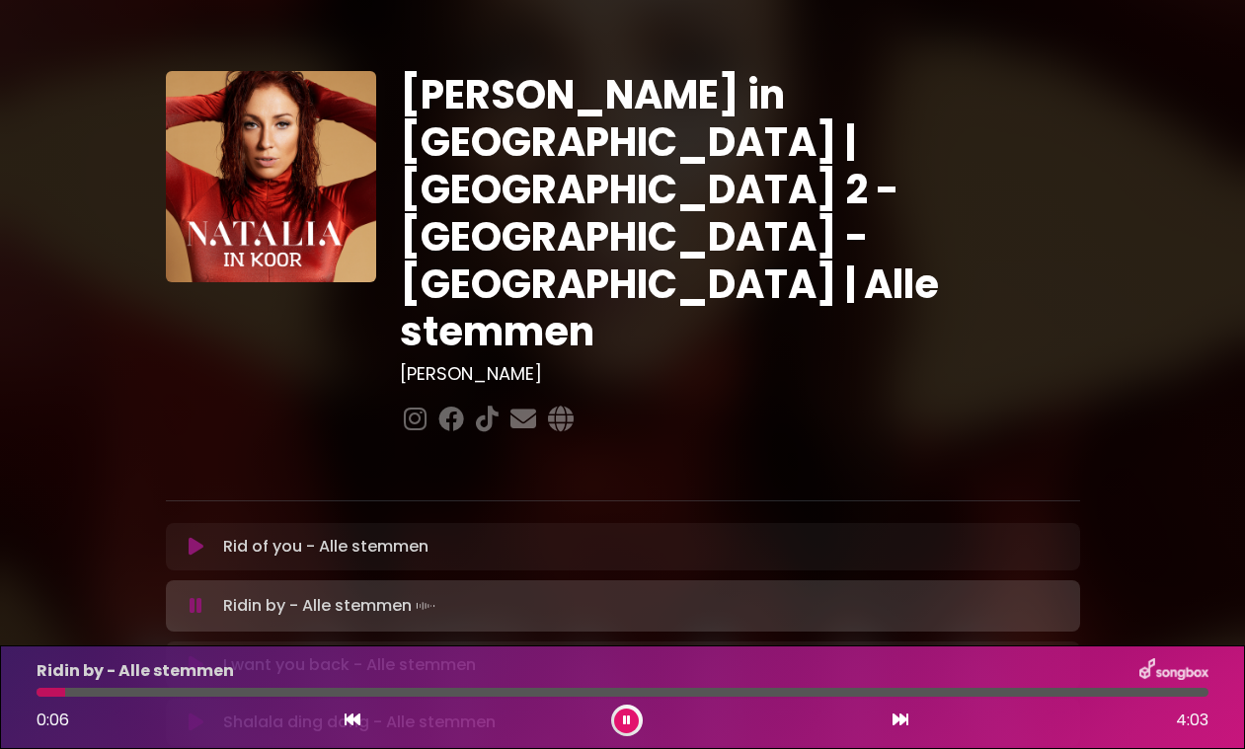
click at [620, 725] on button at bounding box center [626, 721] width 25 height 25
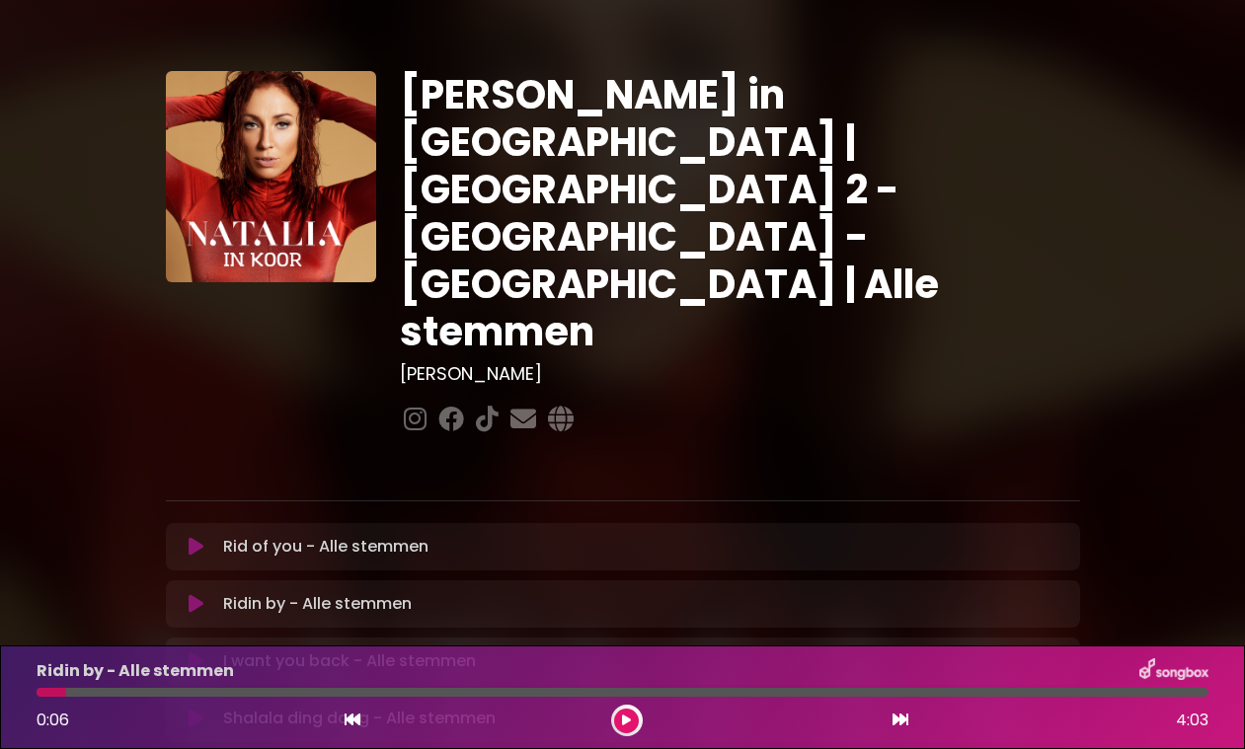
click at [189, 594] on icon at bounding box center [196, 604] width 15 height 20
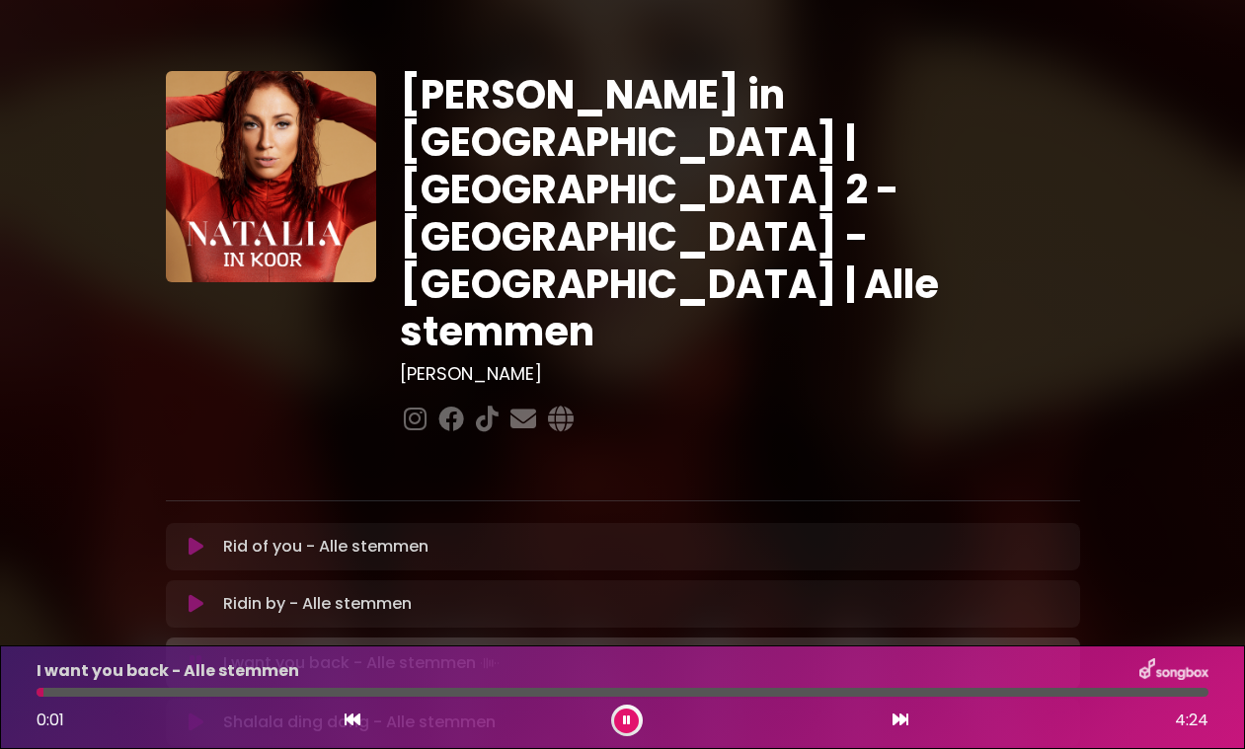
click at [627, 716] on icon at bounding box center [627, 721] width 8 height 12
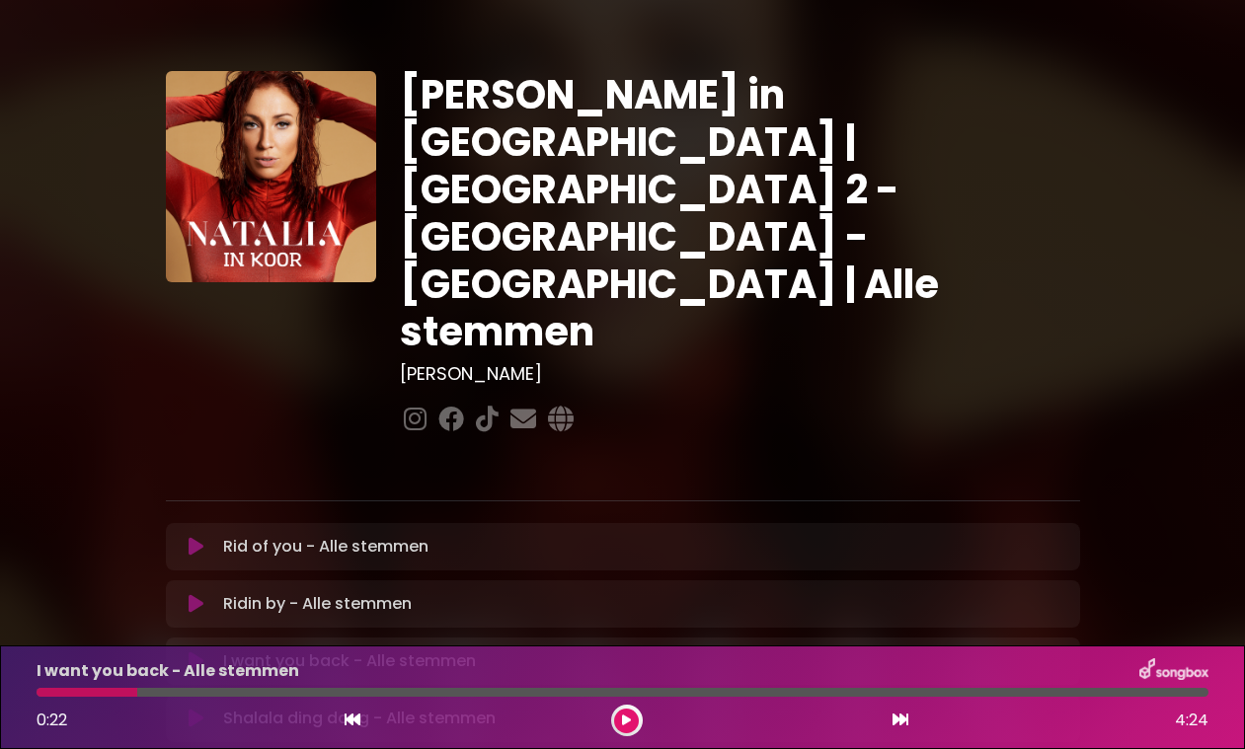
click at [632, 721] on button at bounding box center [626, 721] width 25 height 25
click at [623, 721] on icon at bounding box center [626, 721] width 9 height 12
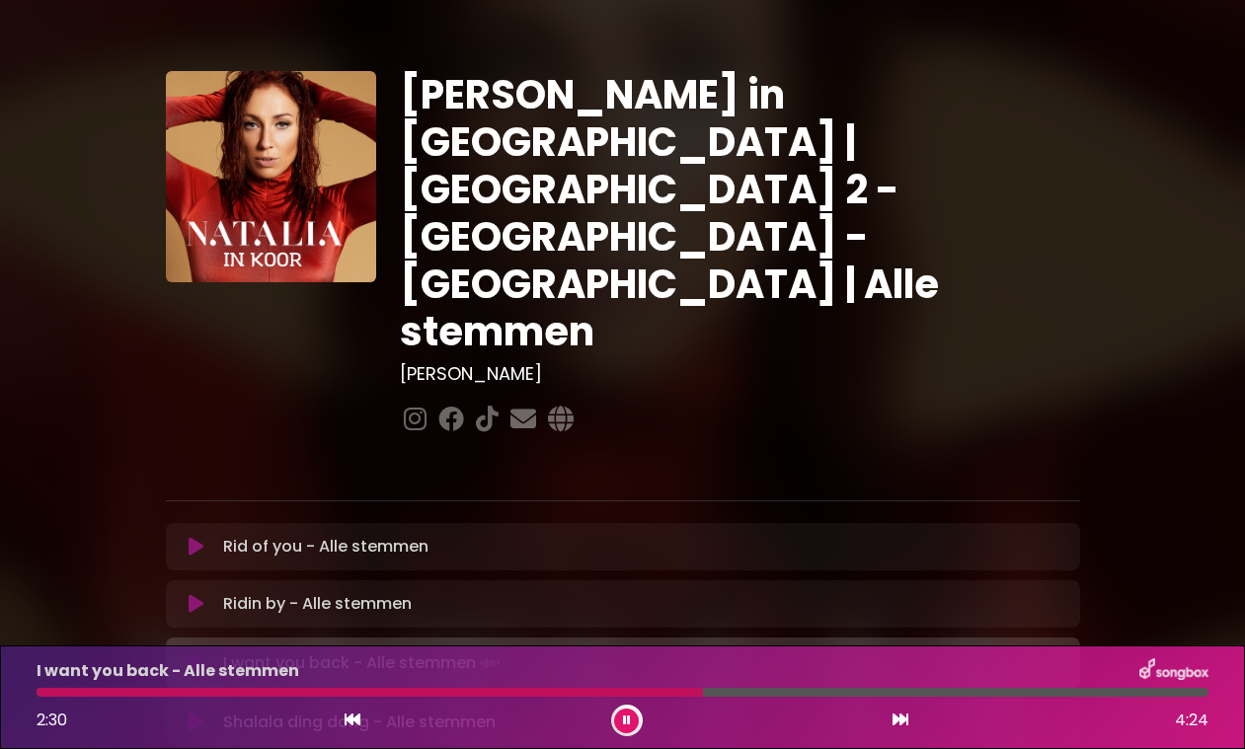
click at [632, 723] on button at bounding box center [626, 721] width 25 height 25
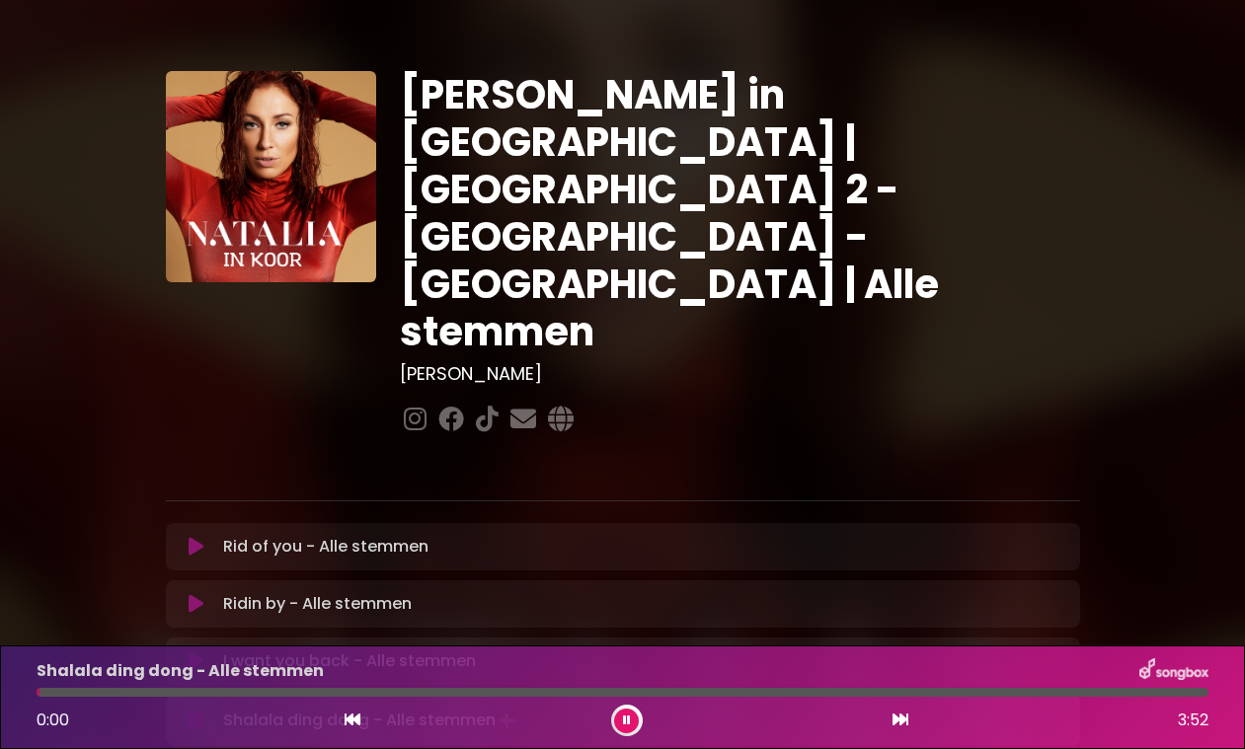
click at [627, 720] on icon at bounding box center [627, 721] width 8 height 12
click at [623, 719] on icon at bounding box center [626, 721] width 9 height 12
click at [630, 722] on icon at bounding box center [627, 721] width 8 height 12
click at [629, 716] on icon at bounding box center [626, 721] width 9 height 12
click at [629, 716] on icon at bounding box center [627, 721] width 8 height 12
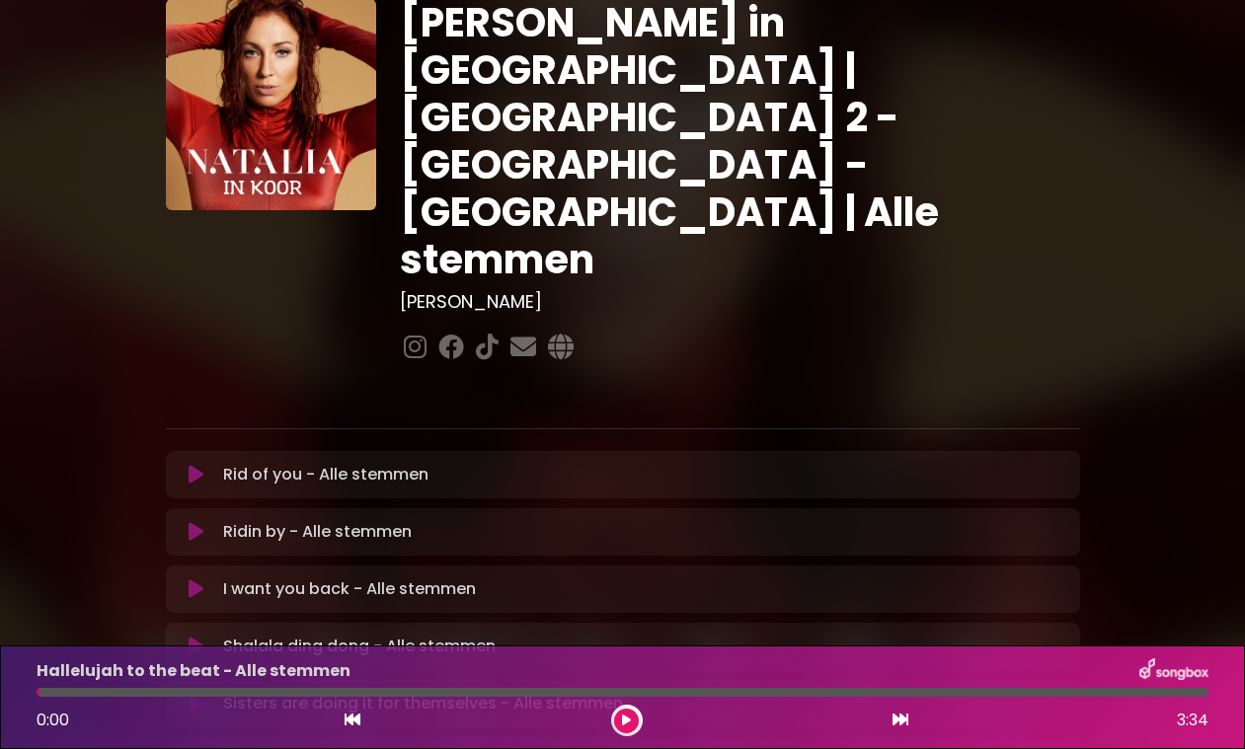
scroll to position [75, 0]
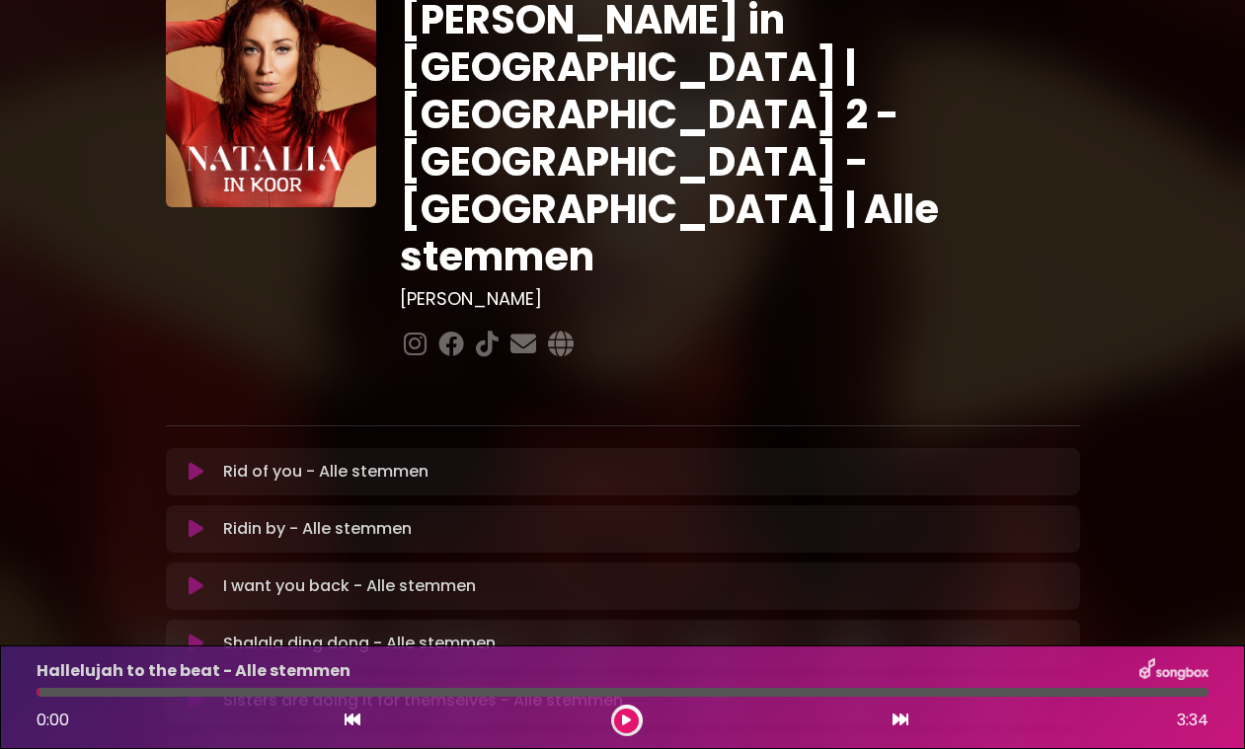
click at [627, 719] on icon at bounding box center [626, 721] width 9 height 12
click at [627, 719] on icon at bounding box center [627, 721] width 8 height 12
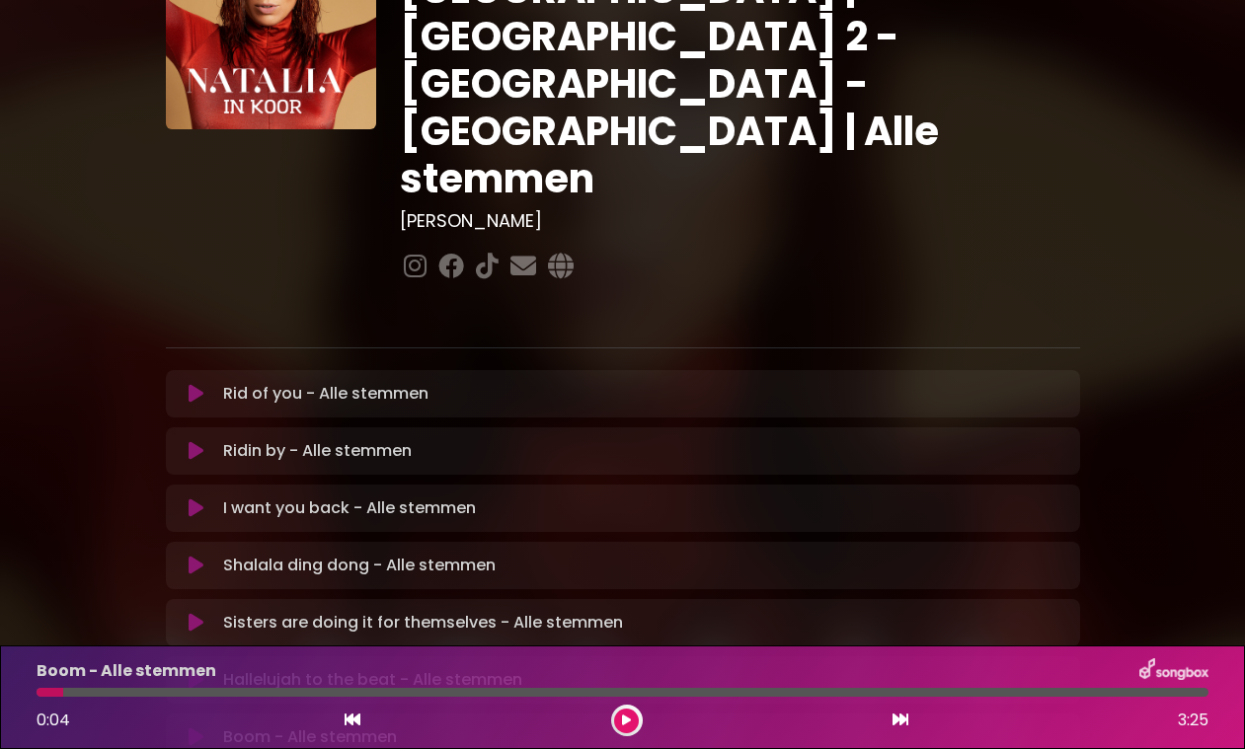
scroll to position [152, 0]
click at [628, 718] on icon at bounding box center [626, 721] width 9 height 12
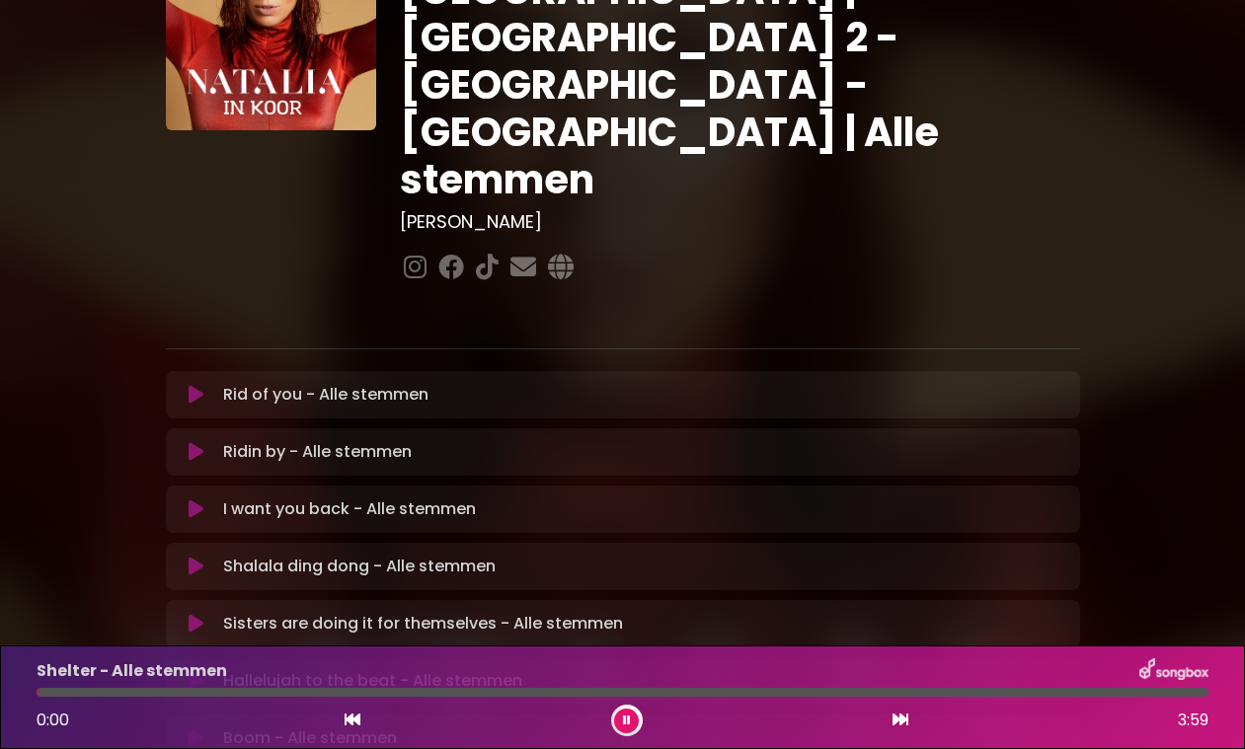
click at [628, 718] on icon at bounding box center [627, 721] width 8 height 12
click at [632, 719] on button at bounding box center [626, 721] width 25 height 25
click at [629, 716] on icon at bounding box center [626, 721] width 9 height 12
click at [635, 719] on button at bounding box center [626, 721] width 25 height 25
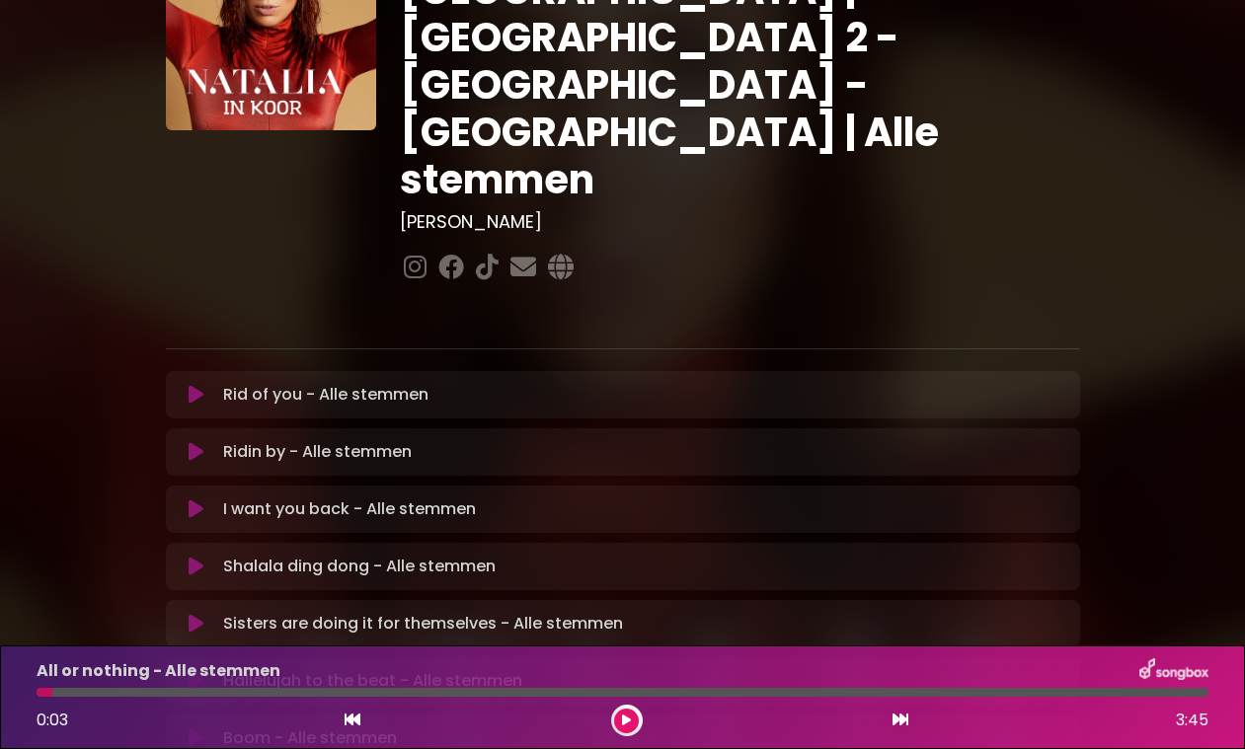
click at [628, 723] on icon at bounding box center [626, 721] width 9 height 12
click at [628, 723] on icon at bounding box center [627, 721] width 8 height 12
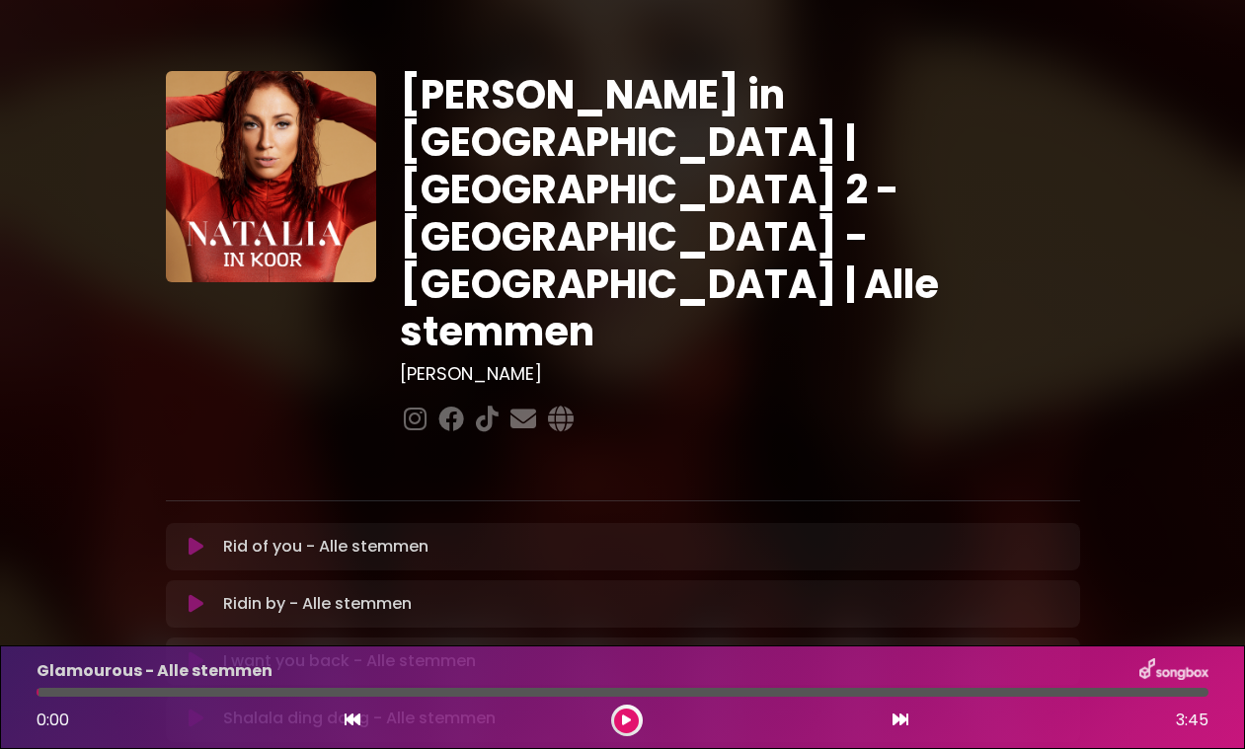
scroll to position [0, 0]
click at [633, 717] on button at bounding box center [626, 721] width 25 height 25
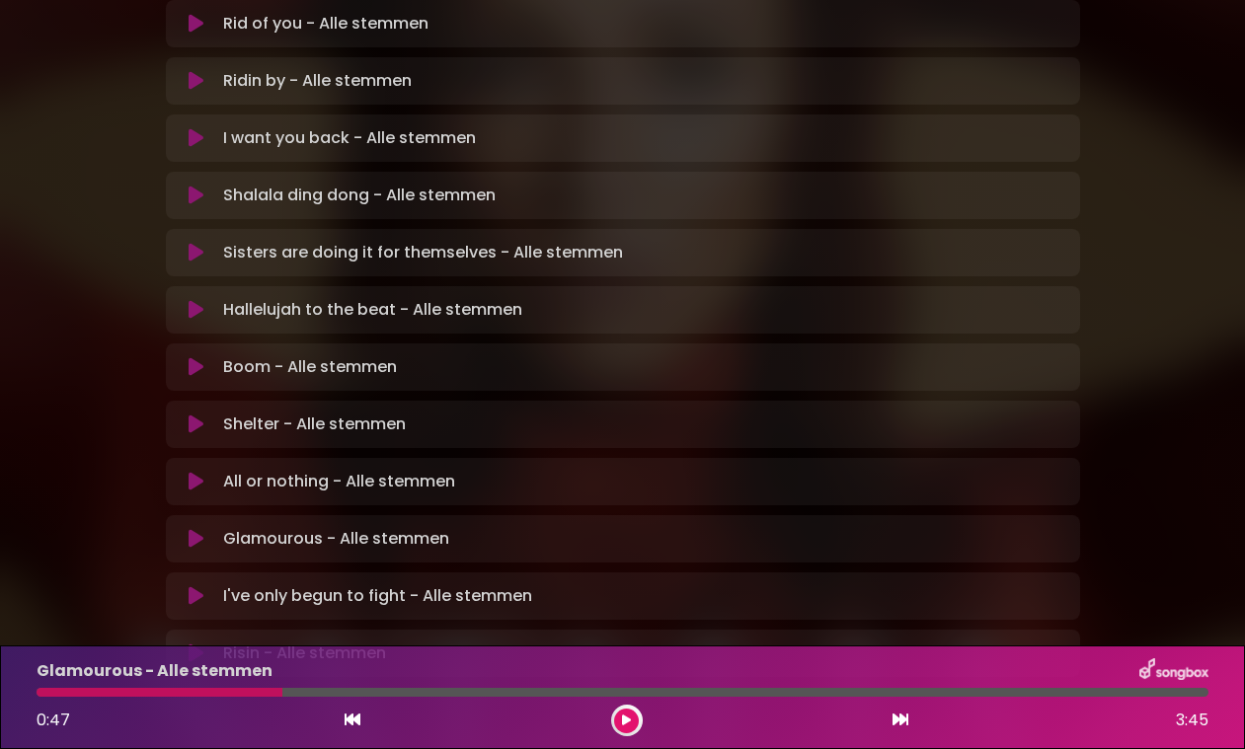
click at [626, 725] on icon at bounding box center [626, 721] width 9 height 12
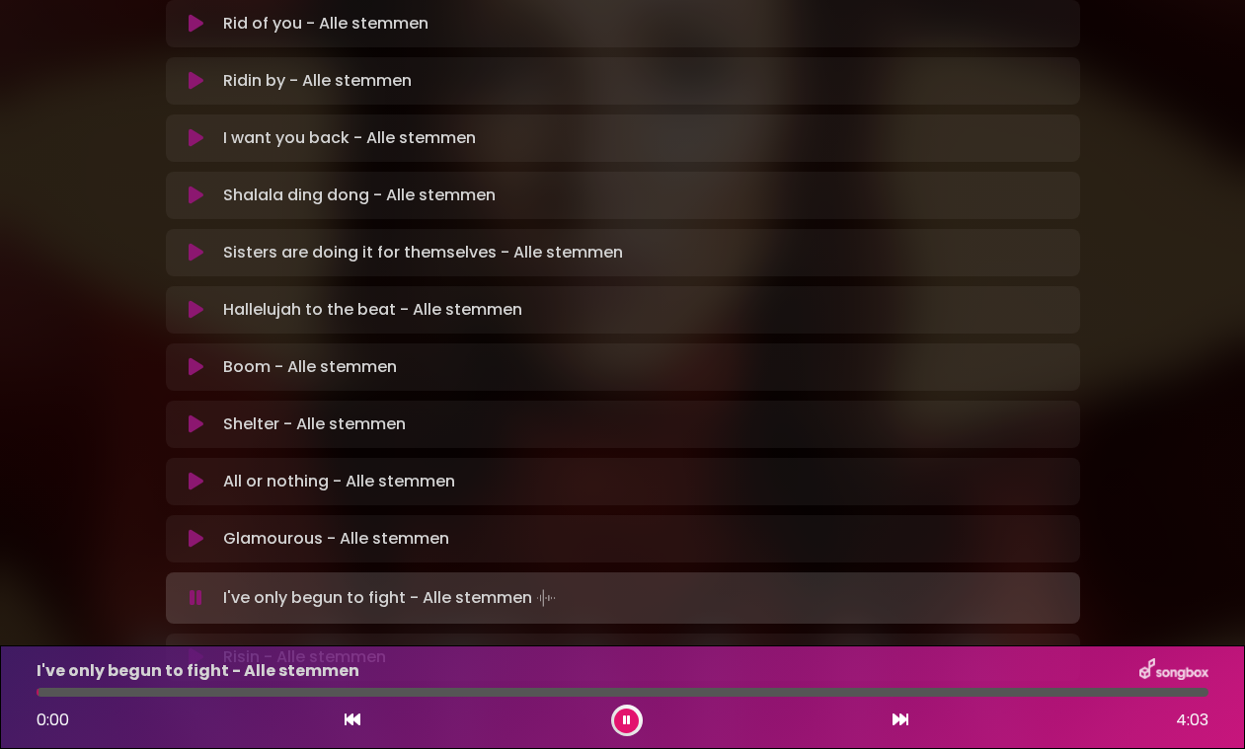
click at [625, 722] on icon at bounding box center [627, 721] width 8 height 12
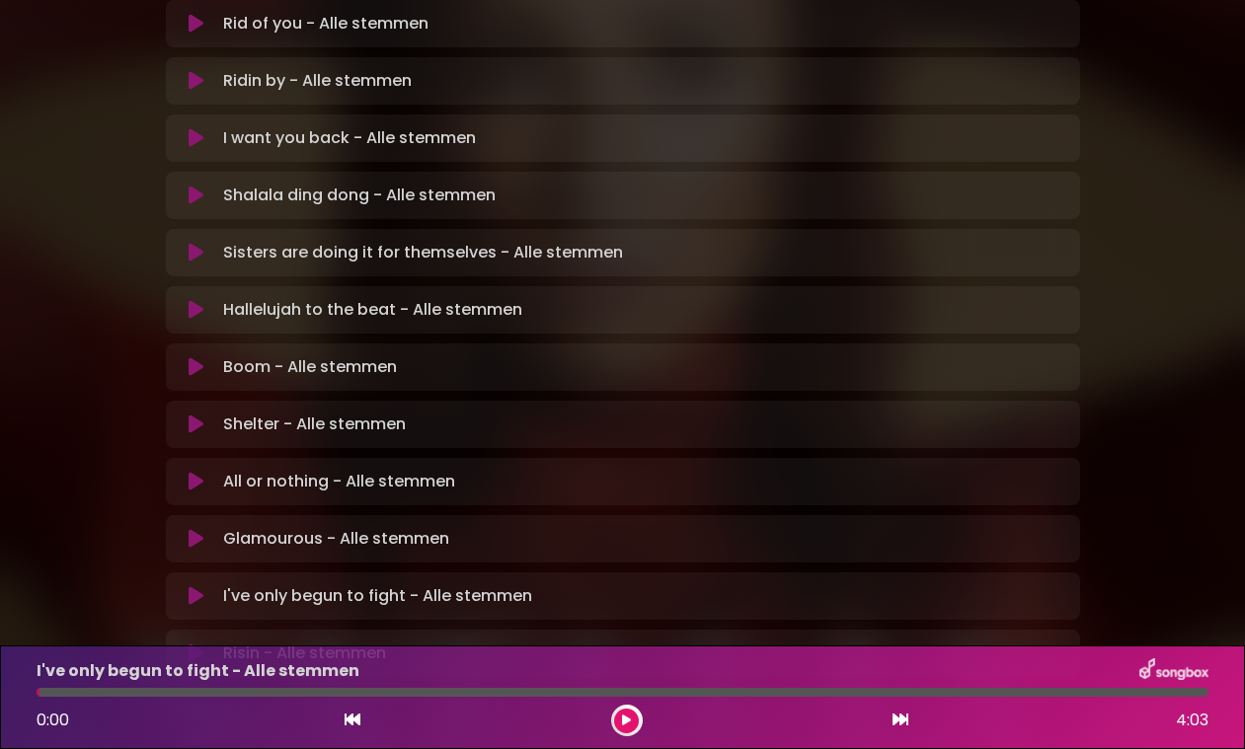
click at [195, 586] on icon at bounding box center [196, 596] width 15 height 20
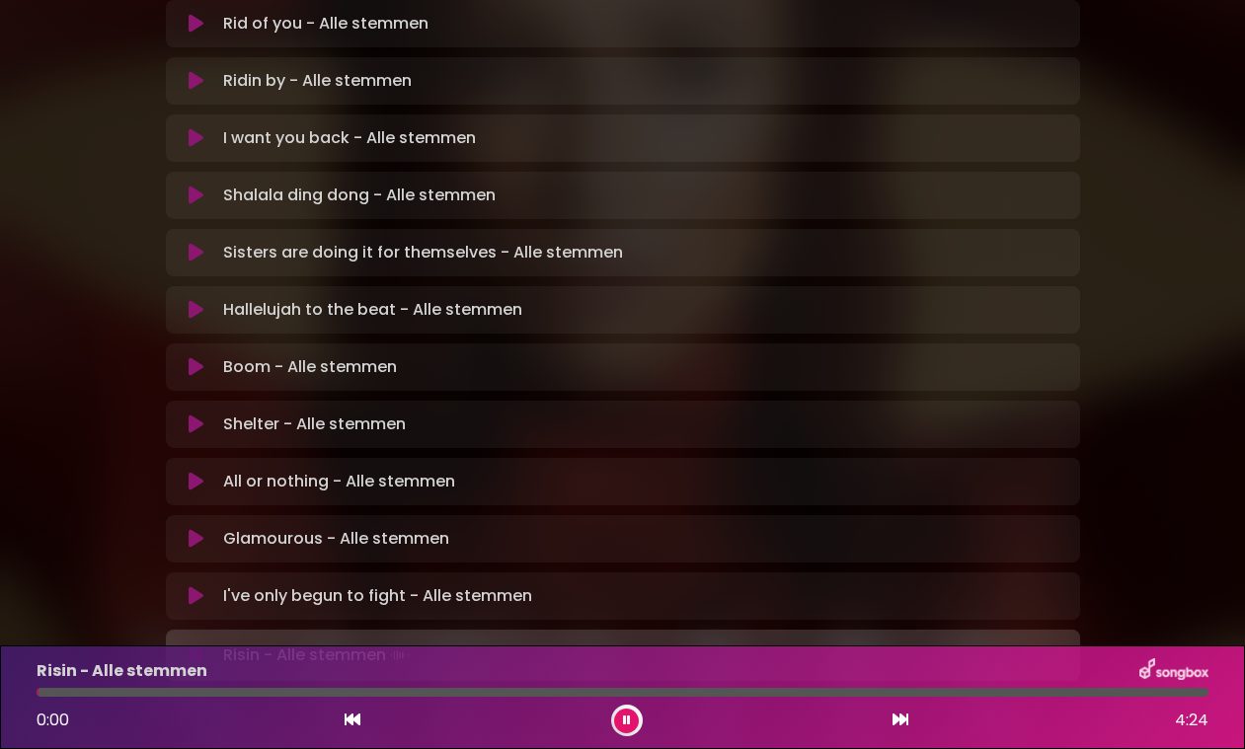
click at [628, 719] on icon at bounding box center [627, 721] width 8 height 12
click at [625, 729] on button at bounding box center [626, 721] width 25 height 25
